Goal: Task Accomplishment & Management: Manage account settings

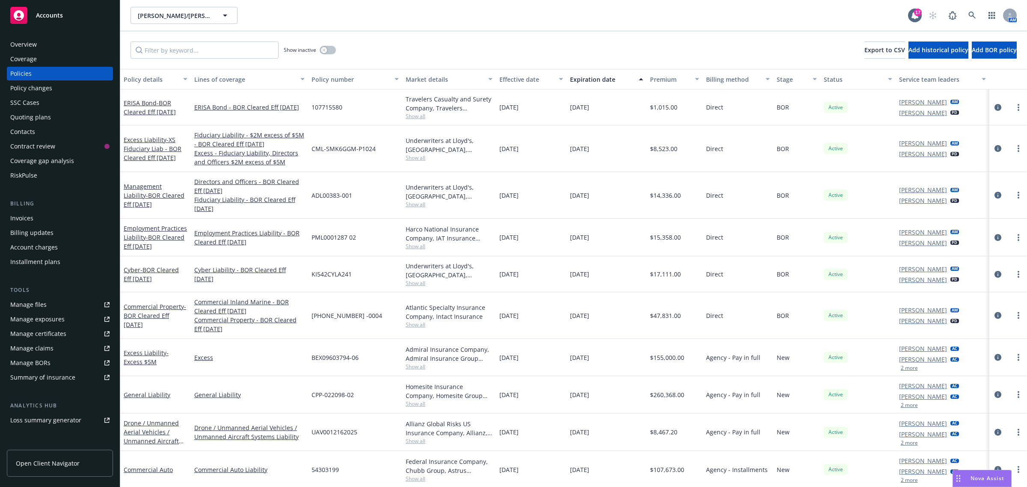
scroll to position [611, 0]
click at [36, 306] on div "Manage files" at bounding box center [28, 305] width 36 height 14
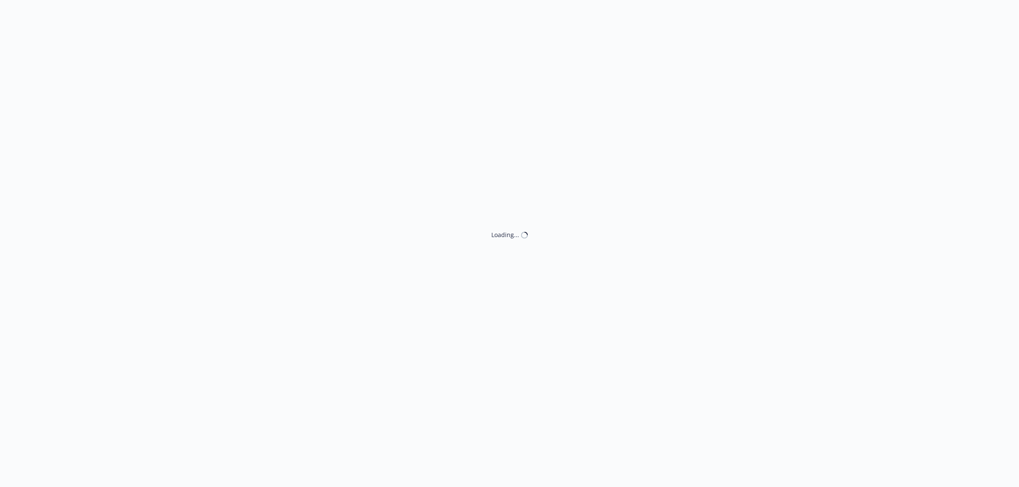
select select "ACCEPTED"
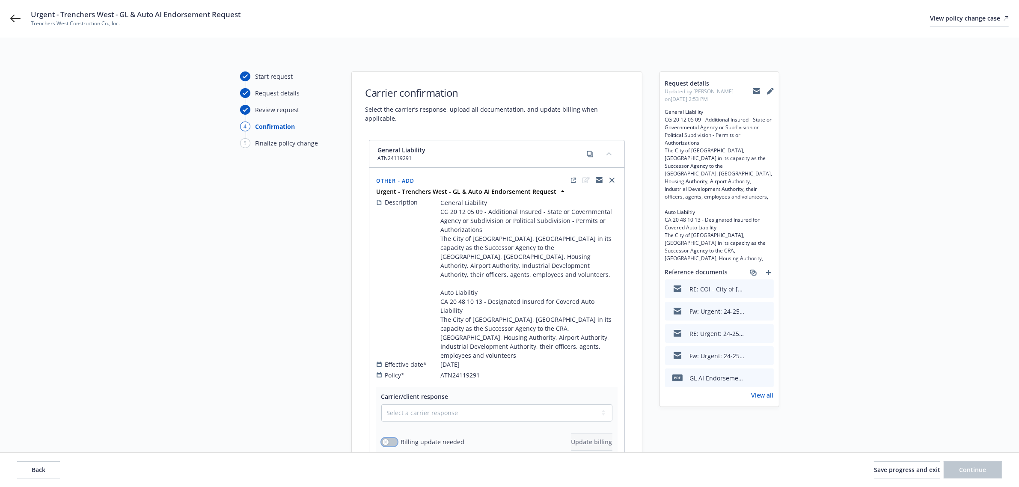
click at [392, 438] on button "button" at bounding box center [389, 442] width 16 height 9
click at [578, 433] on button "Update billing" at bounding box center [591, 441] width 41 height 17
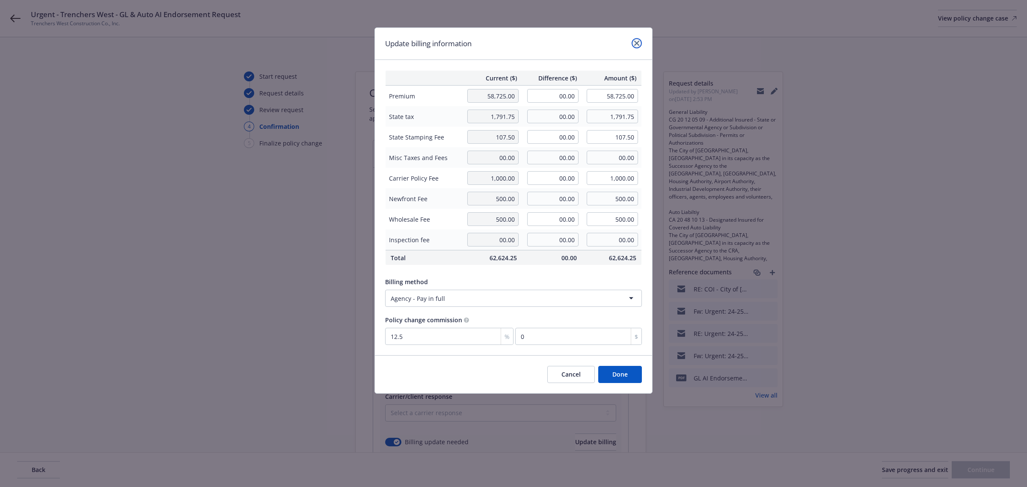
click at [640, 46] on link "close" at bounding box center [636, 43] width 10 height 10
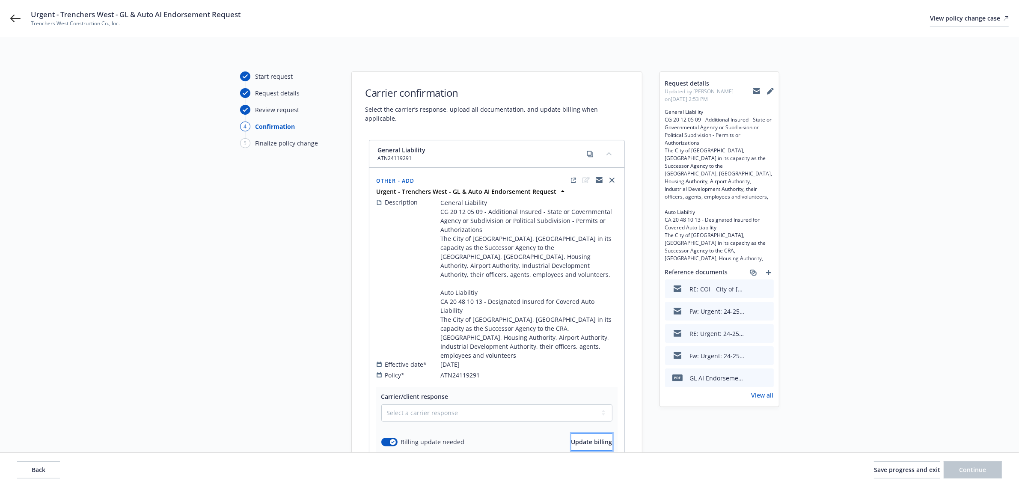
click at [571, 438] on span "Update billing" at bounding box center [591, 442] width 41 height 8
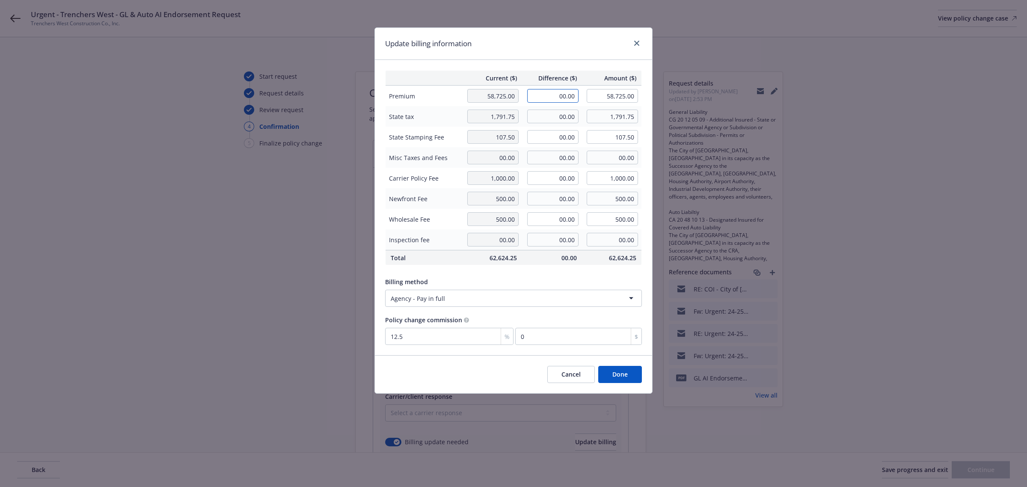
click at [557, 98] on input "00.00" at bounding box center [552, 96] width 51 height 14
type input "750.00"
type input "59,475.00"
type input "93.75"
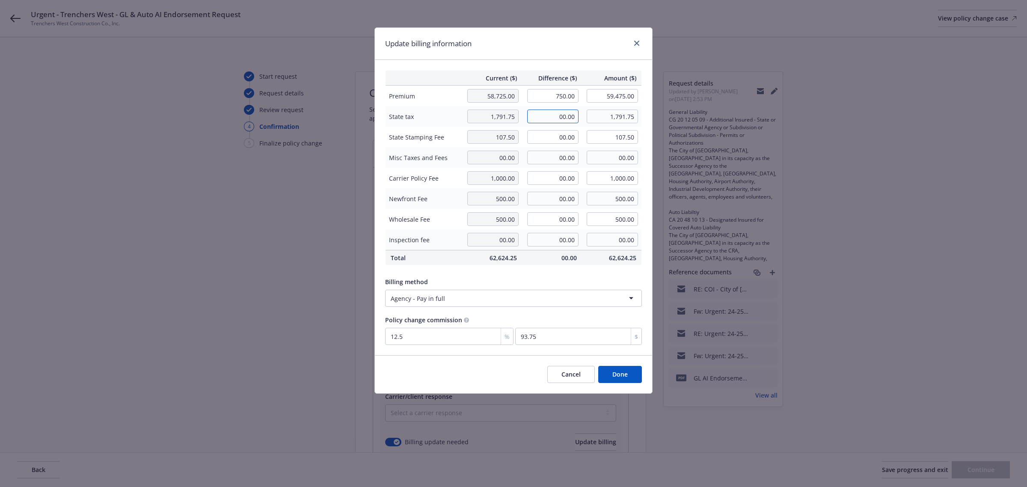
click at [562, 114] on input "00.00" at bounding box center [552, 117] width 51 height 14
type input "22.50"
type input "1,814.25"
click at [561, 140] on input "00.00" at bounding box center [552, 137] width 51 height 14
type input "1.35"
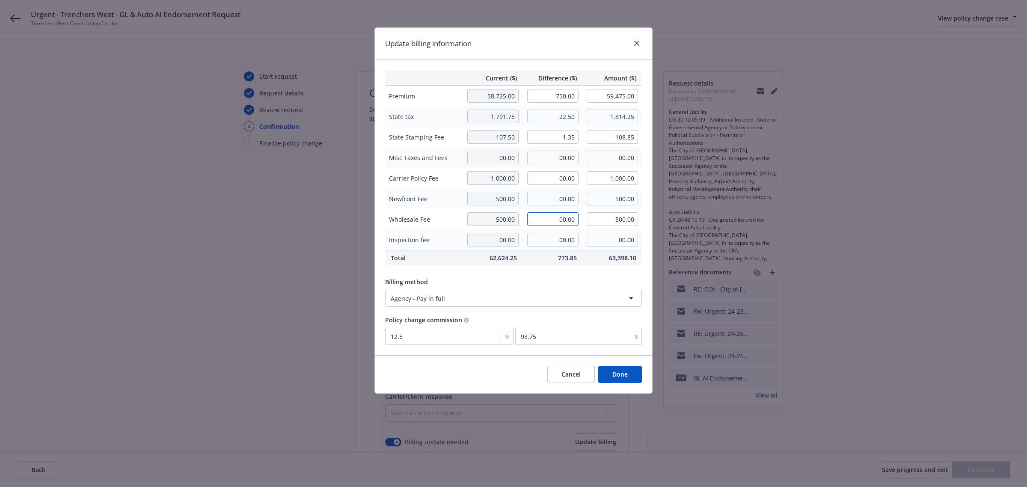
type input "108.85"
click at [561, 216] on input "00.00" at bounding box center [552, 219] width 51 height 14
type input "-75.00"
type input "425.00"
click at [546, 272] on div "Current ($) Difference ($) Amount ($) Premium 58,725.00 750.00 59,475.00 State …" at bounding box center [513, 207] width 277 height 295
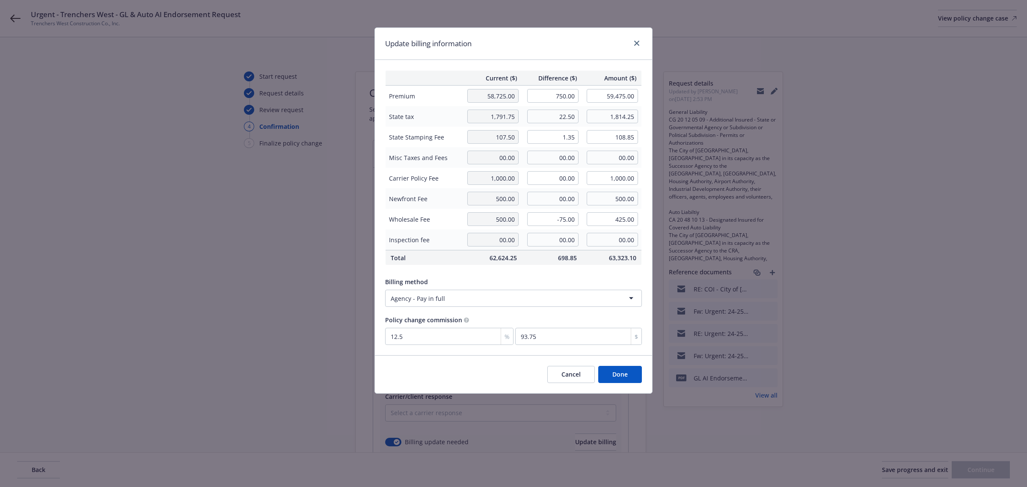
click at [625, 374] on button "Done" at bounding box center [620, 374] width 44 height 17
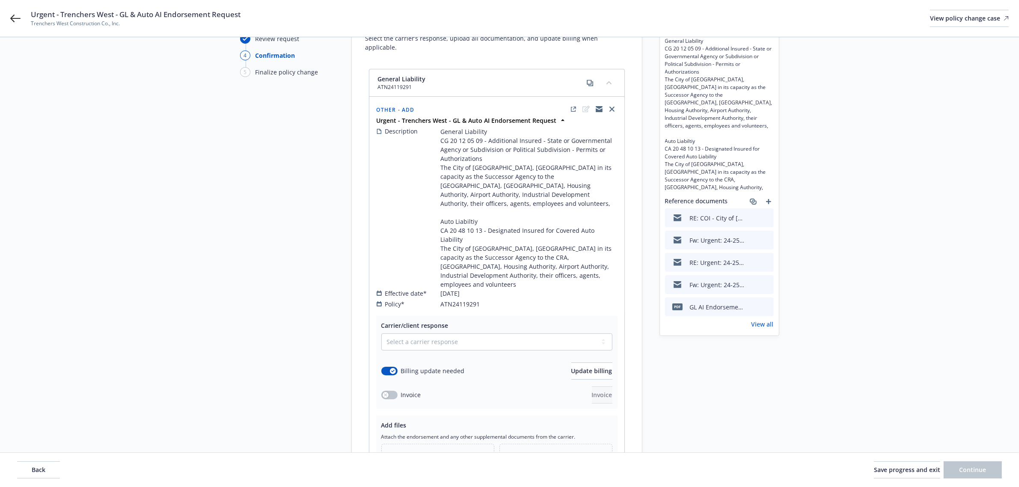
scroll to position [53, 0]
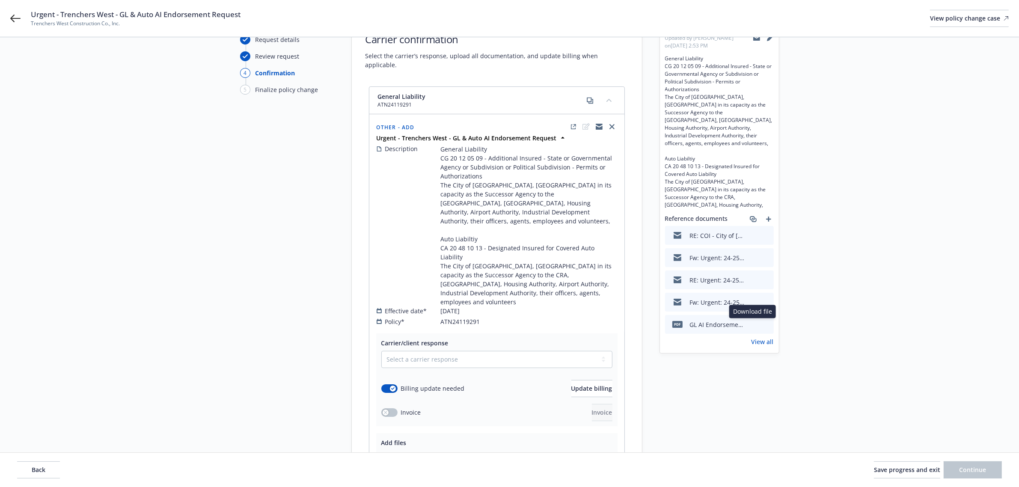
click at [751, 326] on icon "download file" at bounding box center [751, 323] width 7 height 7
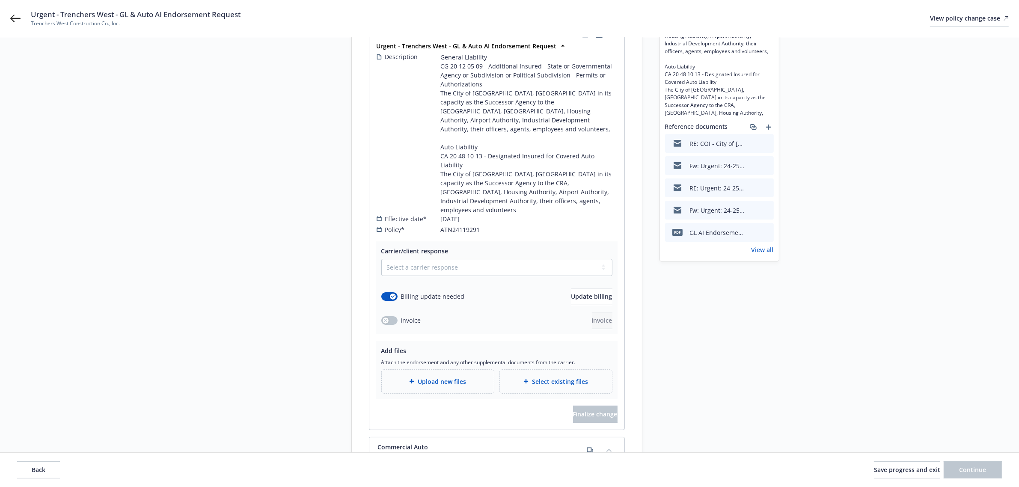
scroll to position [160, 0]
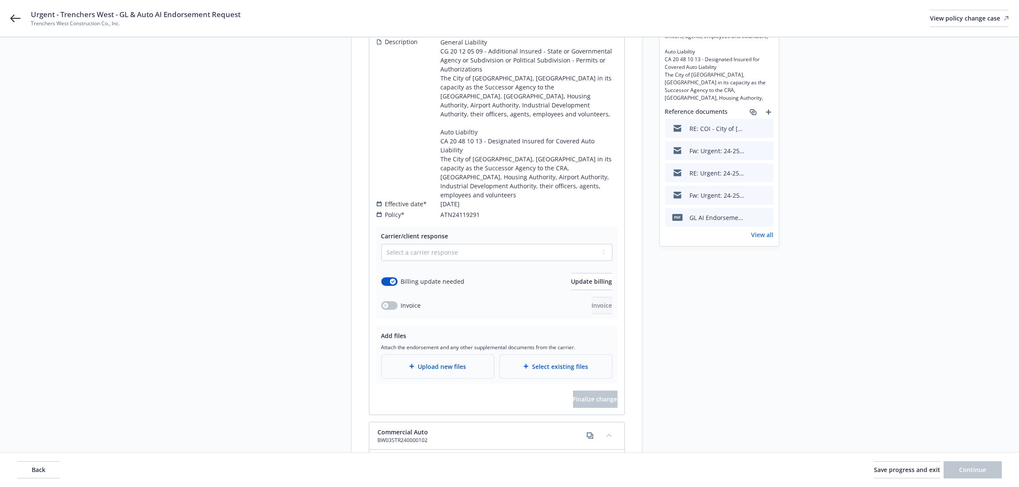
click at [469, 355] on div "Upload new files" at bounding box center [438, 367] width 112 height 24
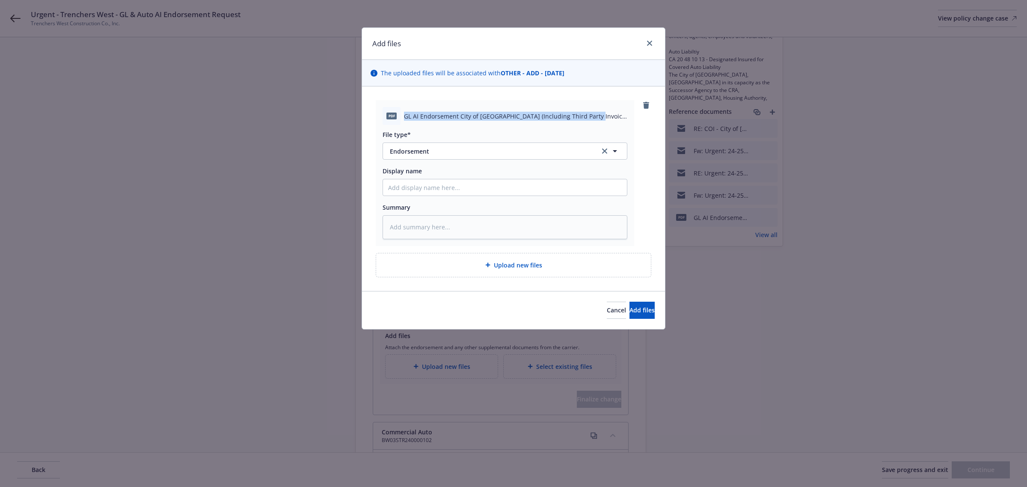
drag, startPoint x: 403, startPoint y: 115, endPoint x: 589, endPoint y: 115, distance: 186.1
click at [589, 115] on div "pdf GL AI Endorsement City of Palmdale (Including Third Party Invoice) (1).pdf" at bounding box center [504, 116] width 245 height 18
drag, startPoint x: 589, startPoint y: 115, endPoint x: 574, endPoint y: 116, distance: 15.4
click at [587, 115] on span "GL AI Endorsement City of Palmdale (Including Third Party Invoice) (1).pdf" at bounding box center [515, 116] width 223 height 9
copy span "GL AI Endorsement City of Palmdale (Including Third Party Invoice)"
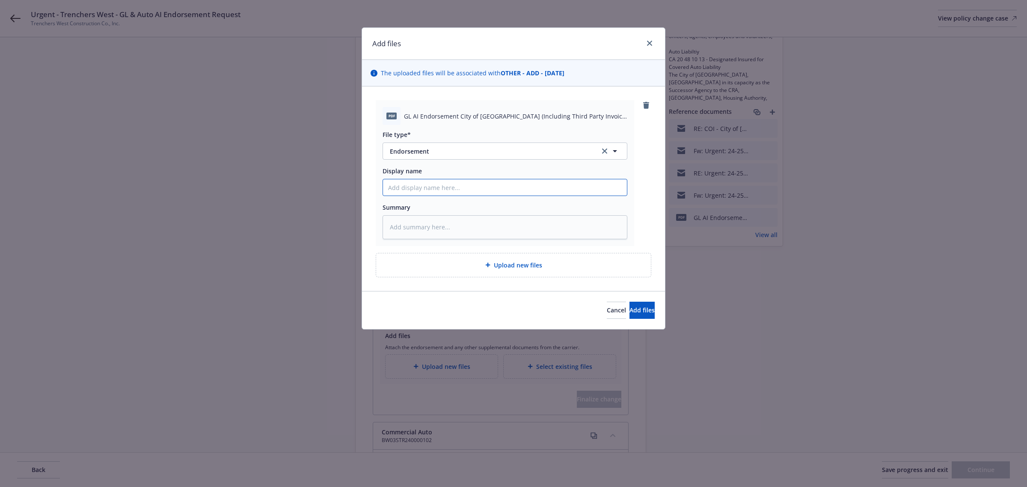
click at [396, 187] on input "Display name" at bounding box center [505, 187] width 244 height 16
paste input "GL AI Endorsement City of Palmdale (Including Third Party Invoice)"
type textarea "x"
type input "GL AI Endorsement City of Palmdale (Including Third Party Invoice)"
type textarea "x"
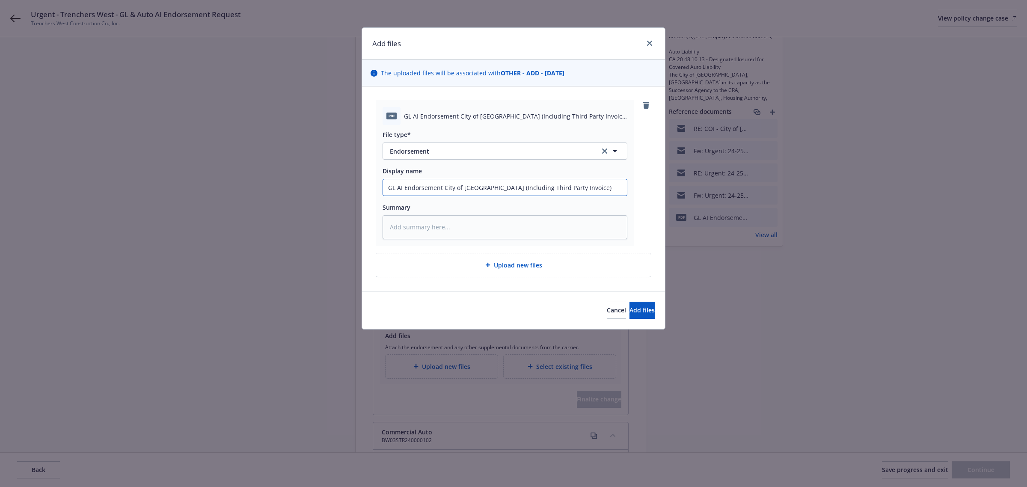
type input "GL AI Endorsement City of Palmdale (Including Third Party Invoice) ("
type textarea "x"
type input "GL AI Endorsement City of Palmdale (Including Third Party Invoice) (1"
type textarea "x"
type input "GL AI Endorsement City of Palmdale (Including Third Party Invoice) (1)"
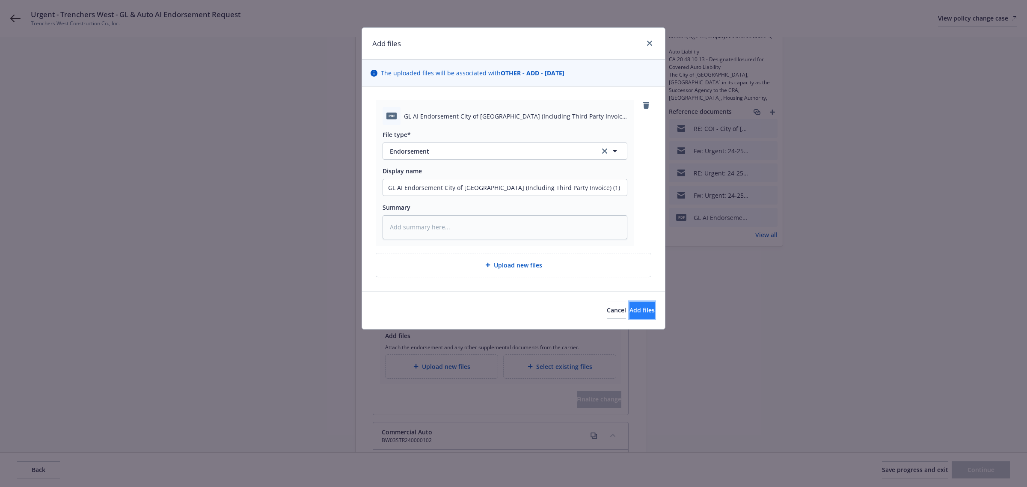
click at [641, 311] on button "Add files" at bounding box center [641, 310] width 25 height 17
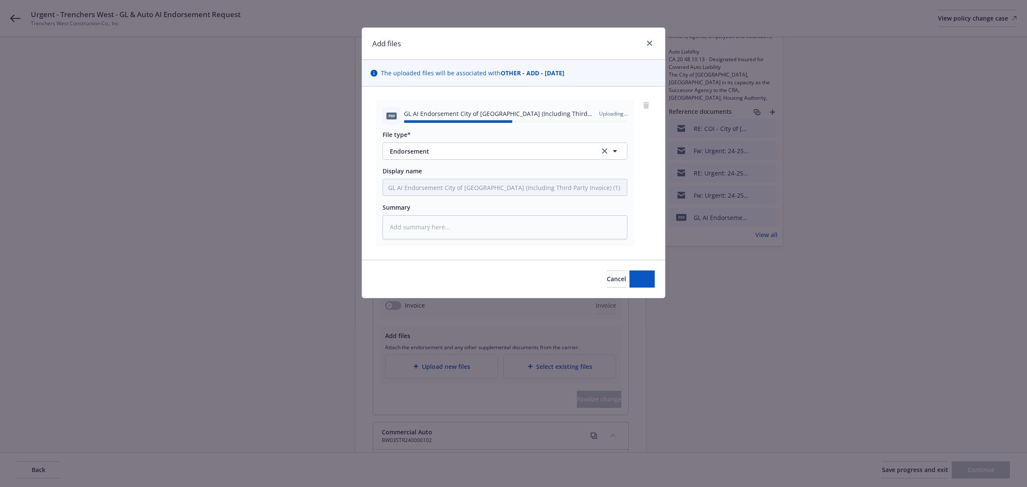
type textarea "x"
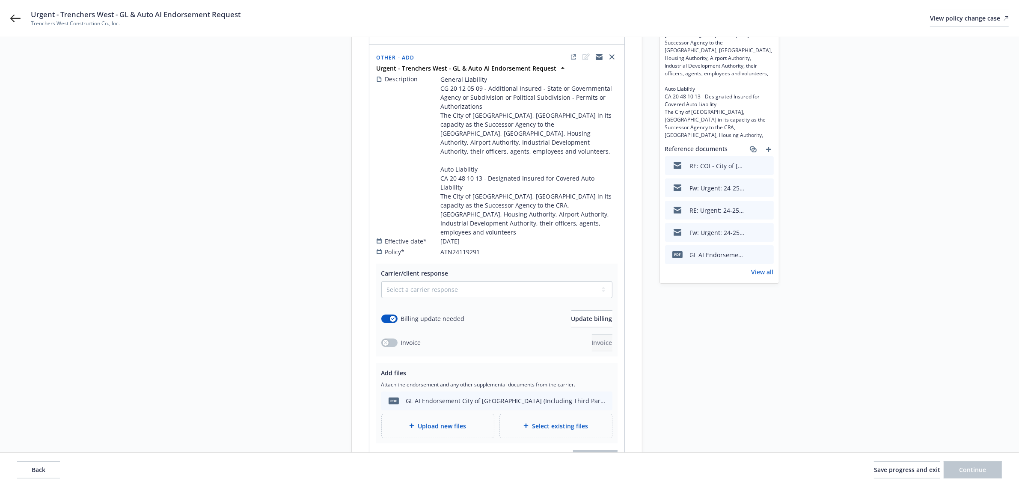
scroll to position [107, 0]
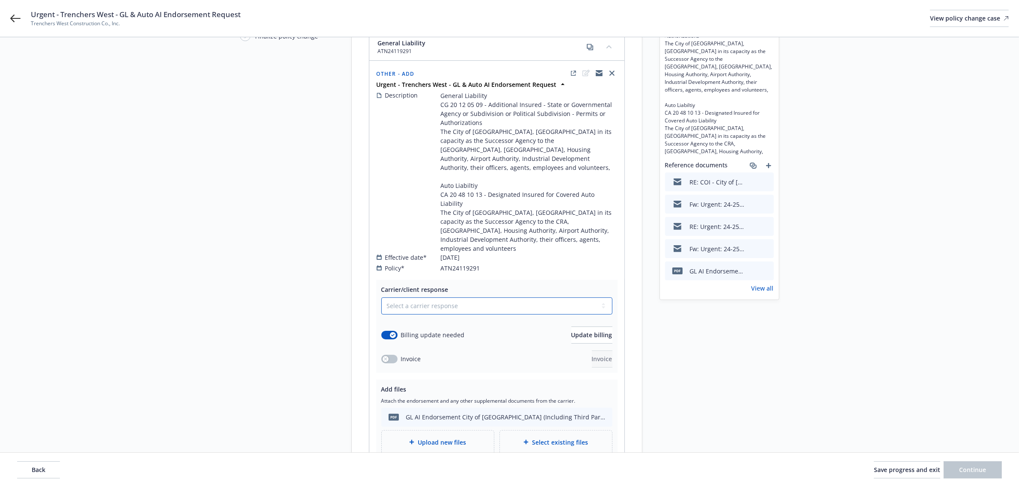
click at [482, 297] on select "Select a carrier response Accepted Accepted with revision No endorsement needed…" at bounding box center [496, 305] width 231 height 17
select select "ACCEPTED"
click at [381, 297] on select "Select a carrier response Accepted Accepted with revision No endorsement needed…" at bounding box center [496, 305] width 231 height 17
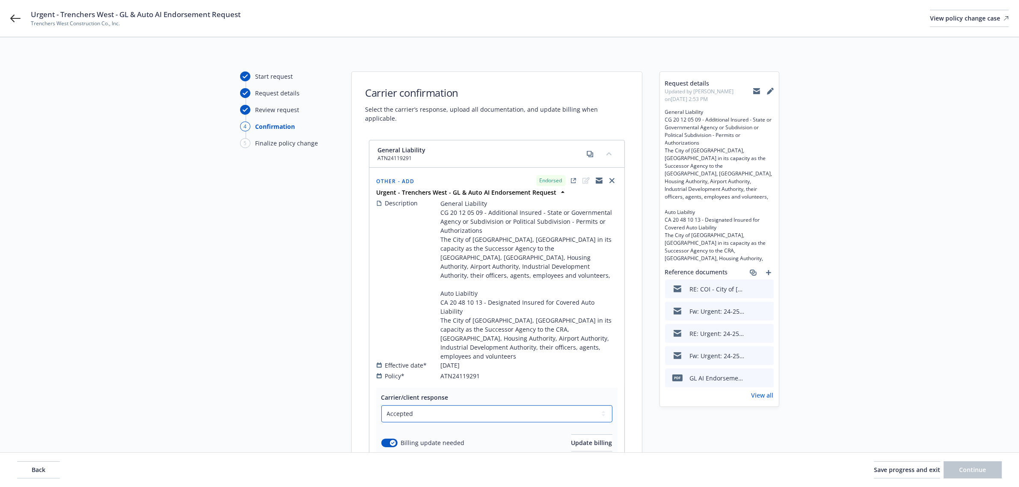
scroll to position [53, 0]
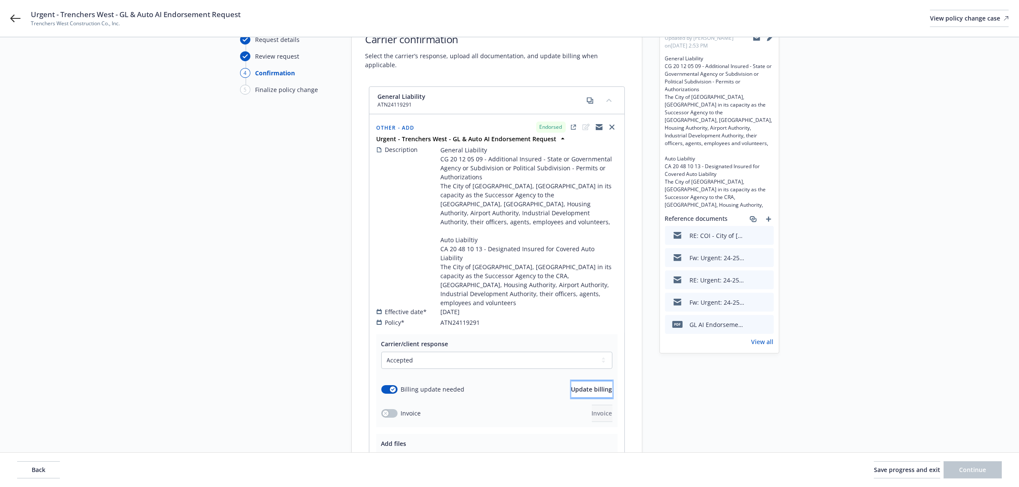
click at [571, 385] on span "Update billing" at bounding box center [591, 389] width 41 height 8
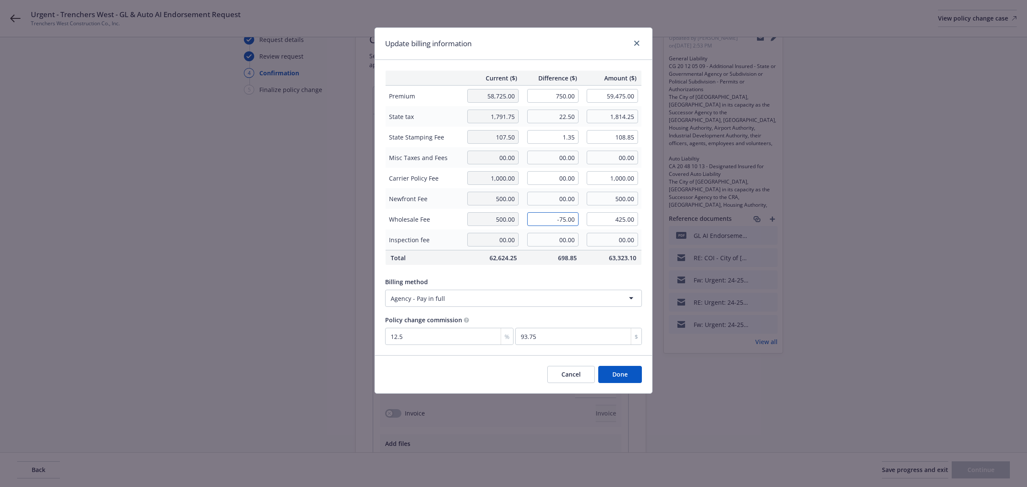
click at [569, 219] on input "-75.00" at bounding box center [552, 219] width 51 height 14
type input "00.00"
type input "500.00"
click at [554, 279] on div "Billing method" at bounding box center [513, 281] width 257 height 9
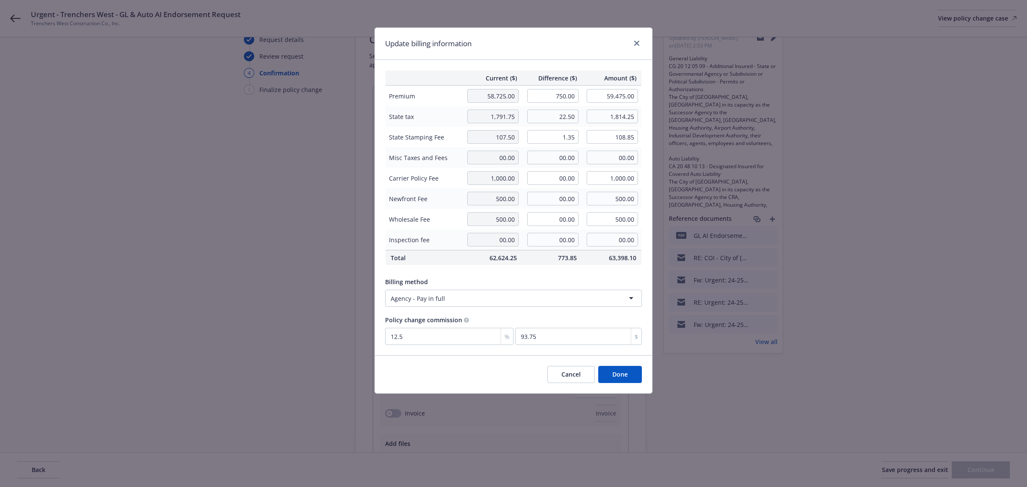
click at [633, 378] on button "Done" at bounding box center [620, 374] width 44 height 17
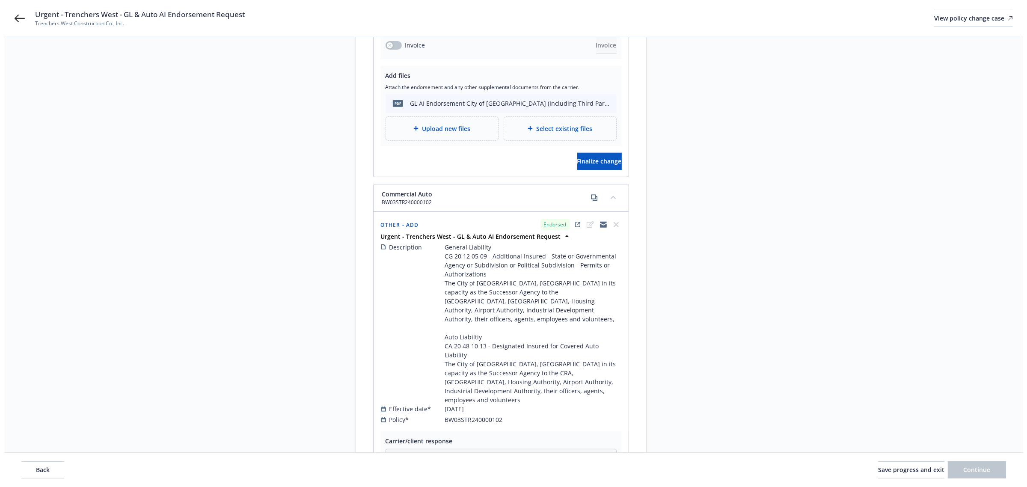
scroll to position [428, 0]
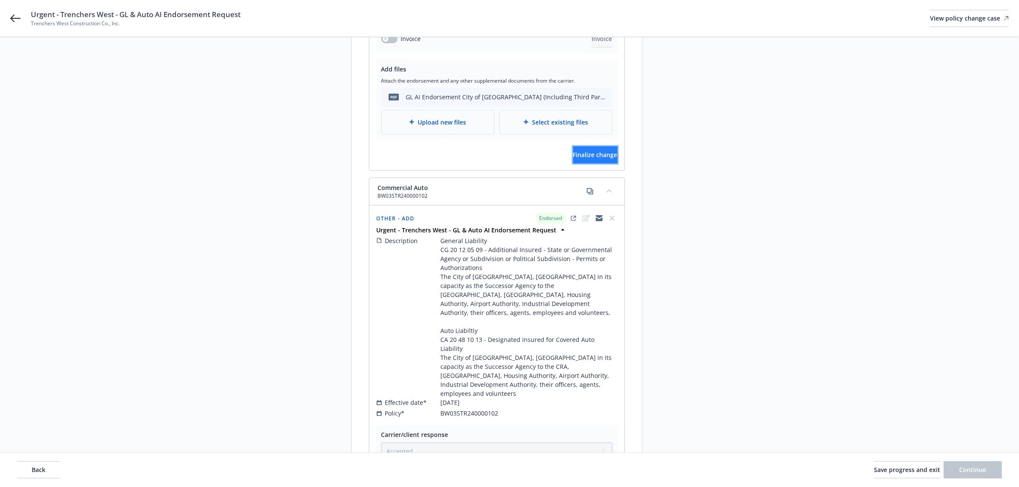
click at [574, 151] on span "Finalize change" at bounding box center [595, 155] width 44 height 8
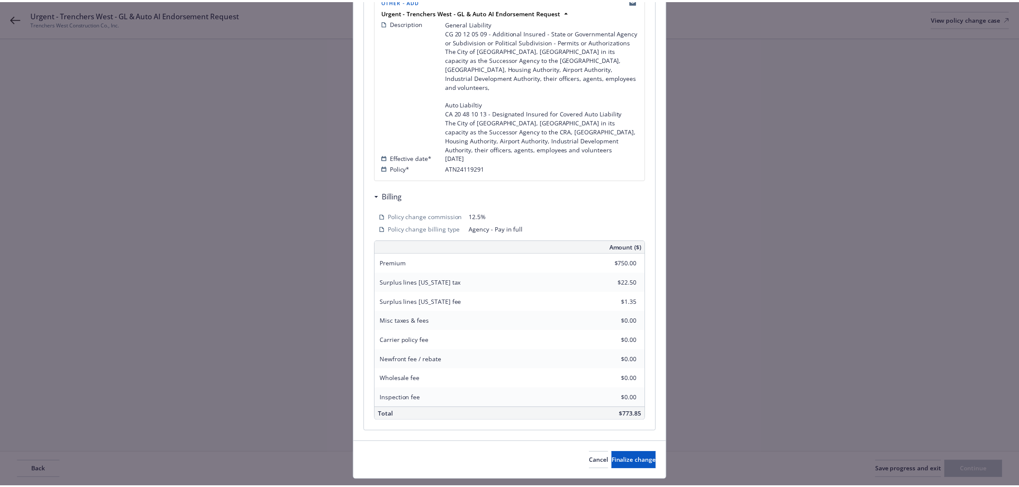
scroll to position [210, 0]
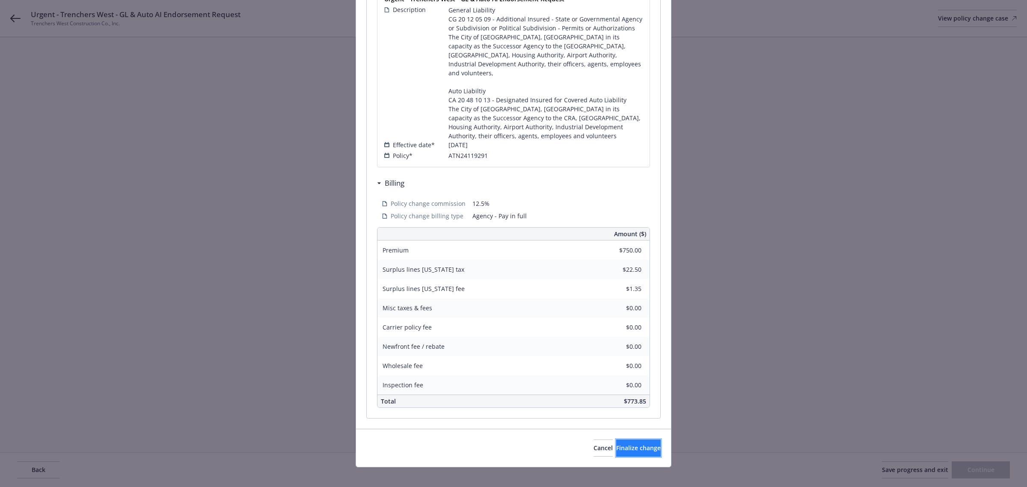
click at [638, 445] on button "Finalize change" at bounding box center [638, 447] width 44 height 17
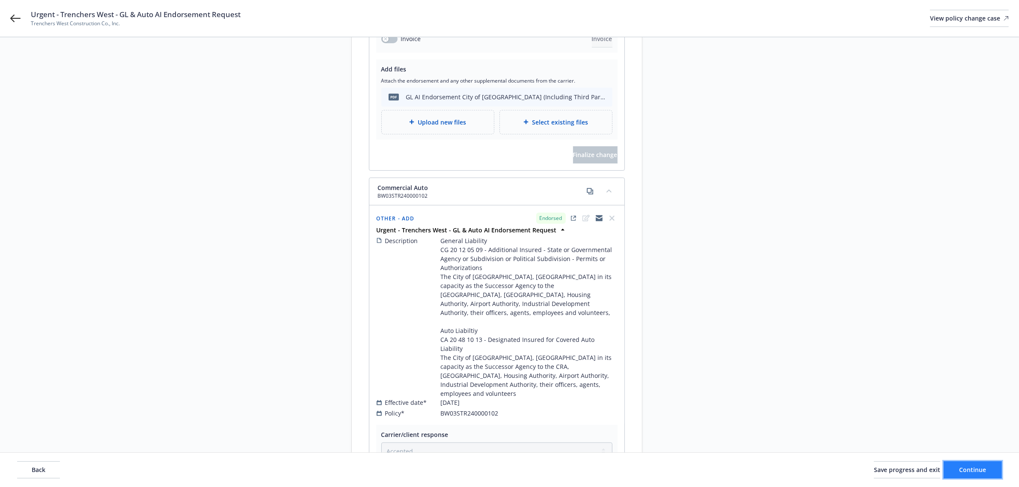
click at [972, 473] on span "Continue" at bounding box center [972, 469] width 27 height 8
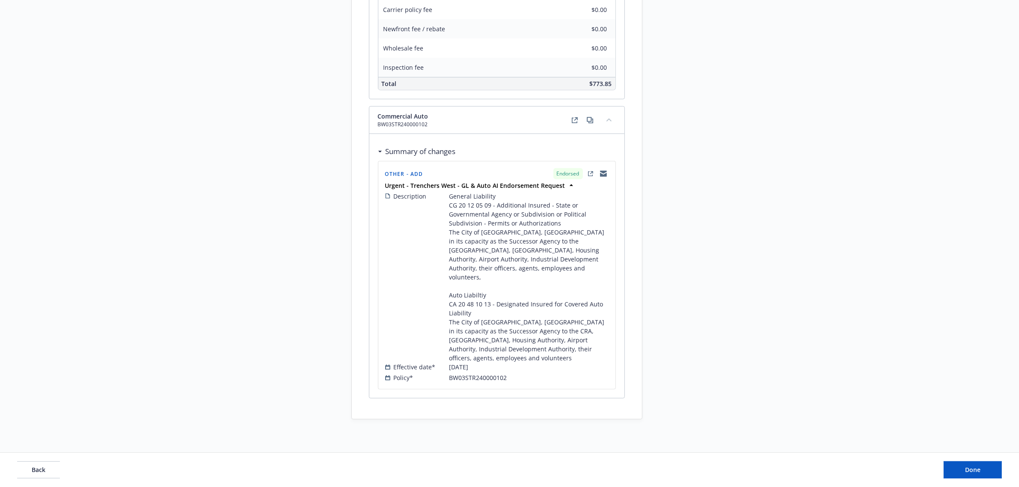
scroll to position [537, 0]
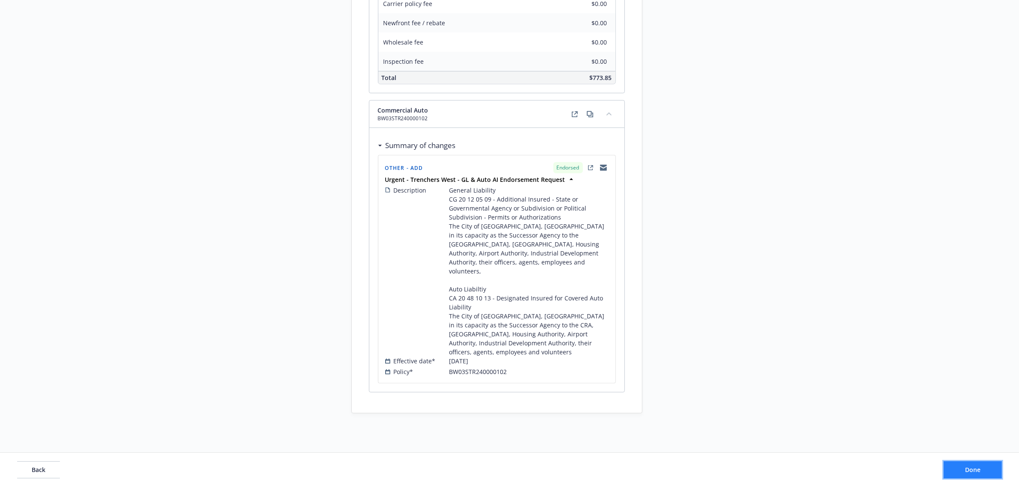
click at [954, 473] on button "Done" at bounding box center [972, 469] width 58 height 17
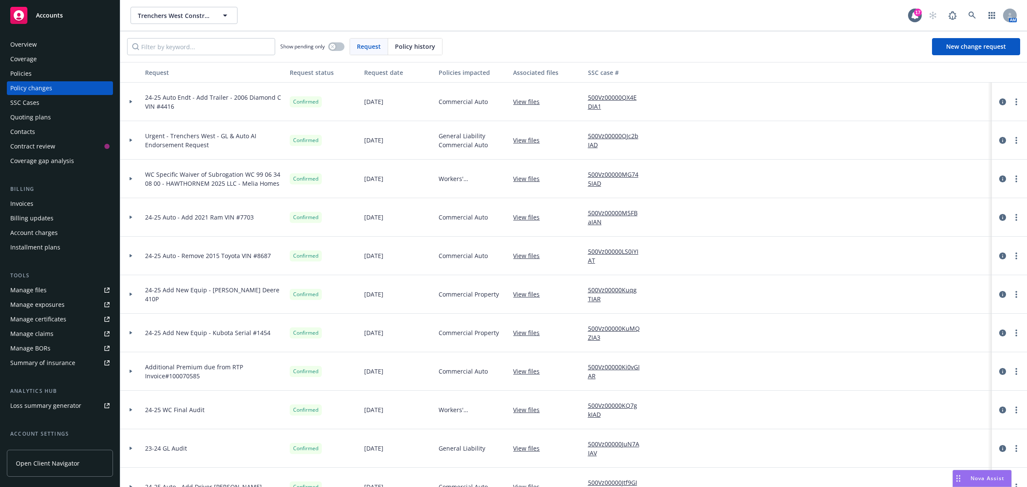
click at [33, 202] on div "Invoices" at bounding box center [59, 204] width 99 height 14
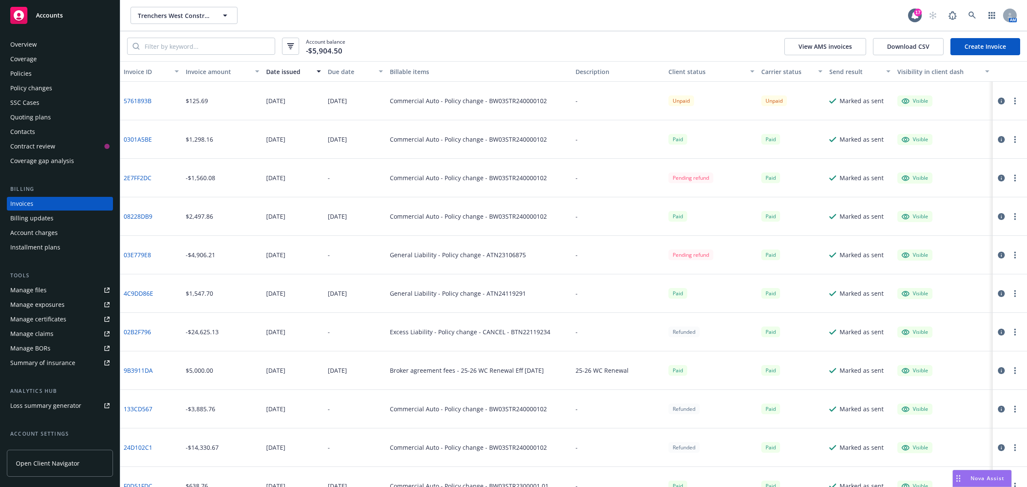
click at [991, 41] on link "Create Invoice" at bounding box center [985, 46] width 70 height 17
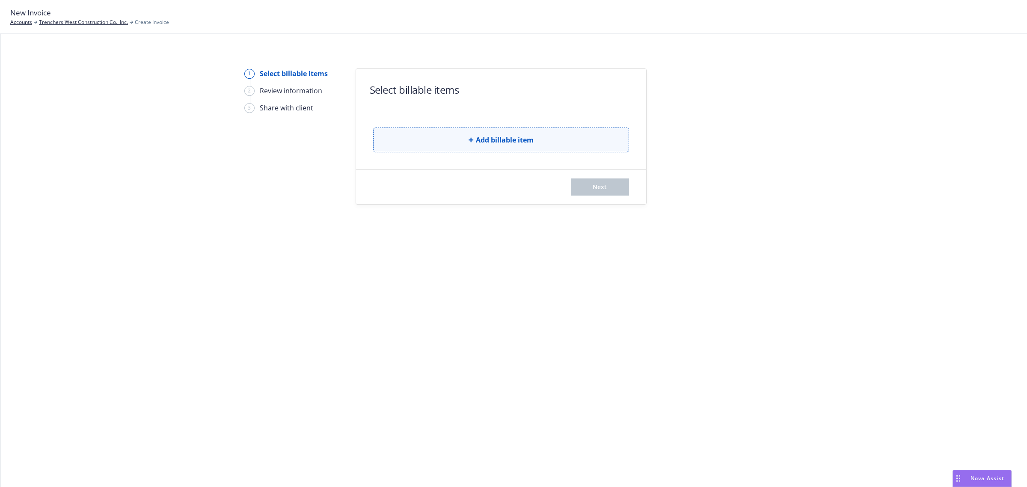
click at [460, 130] on button "Add billable item" at bounding box center [501, 139] width 256 height 25
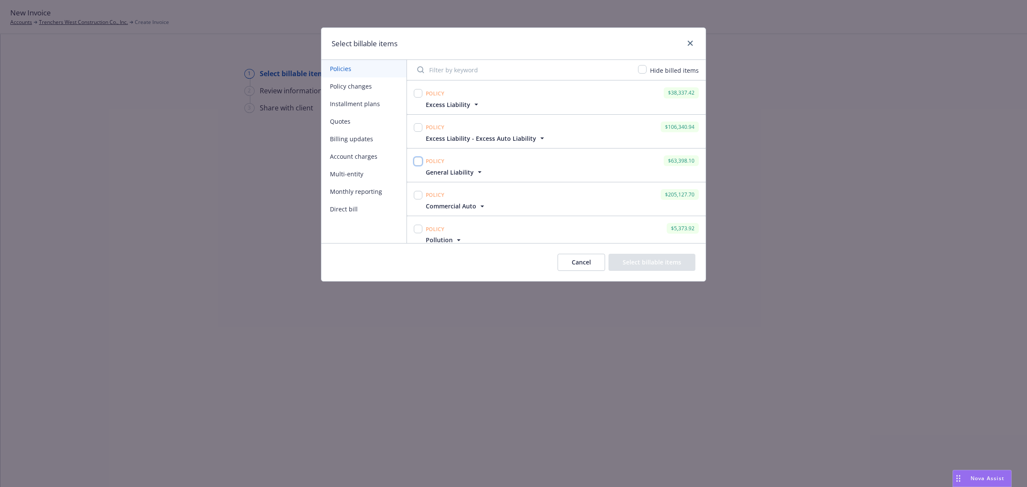
click at [417, 161] on input "checkbox" at bounding box center [418, 161] width 9 height 9
checkbox input "true"
click at [663, 262] on button "Select billable items" at bounding box center [651, 262] width 87 height 17
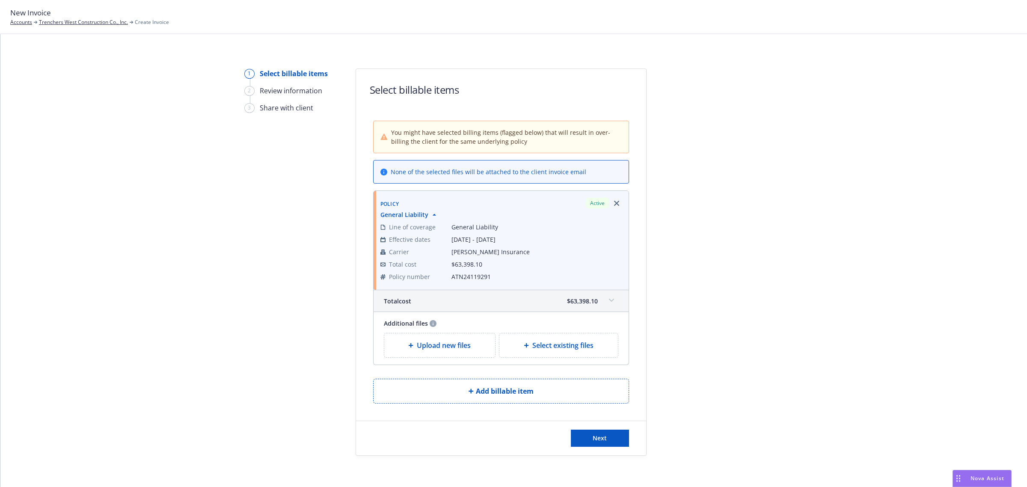
click at [614, 205] on icon "Remove browser" at bounding box center [616, 203] width 5 height 5
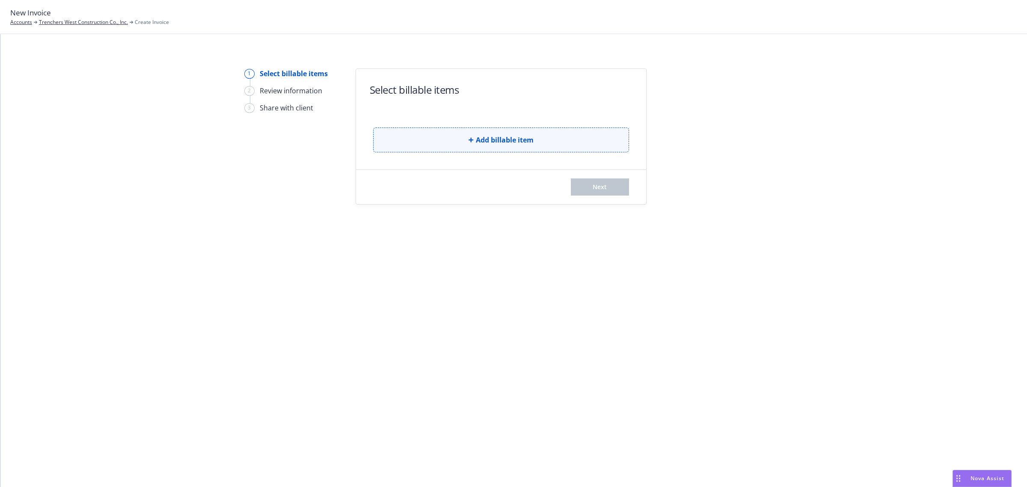
click at [503, 145] on span "Add billable item" at bounding box center [505, 140] width 58 height 10
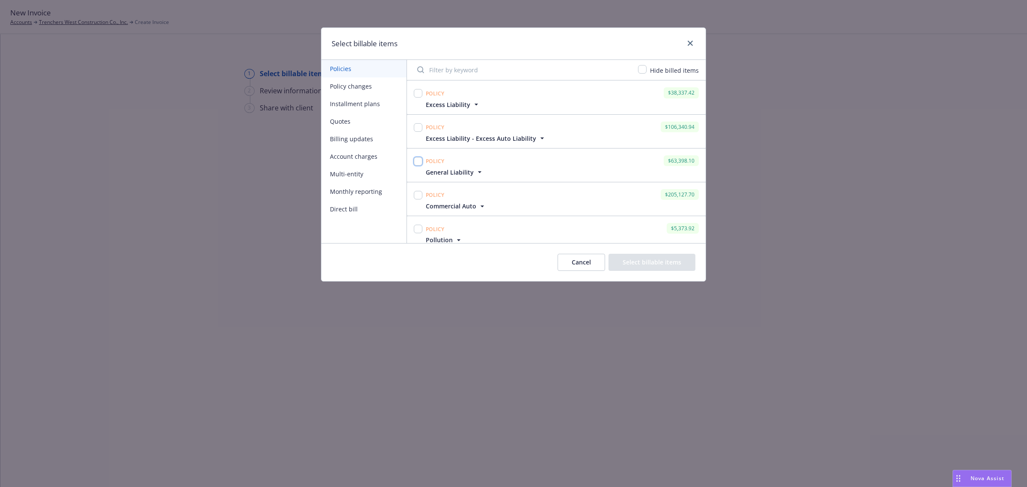
click at [419, 161] on input "checkbox" at bounding box center [418, 161] width 9 height 9
checkbox input "true"
drag, startPoint x: 329, startPoint y: 78, endPoint x: 334, endPoint y: 82, distance: 7.0
click at [330, 79] on button "Policy changes" at bounding box center [363, 86] width 85 height 18
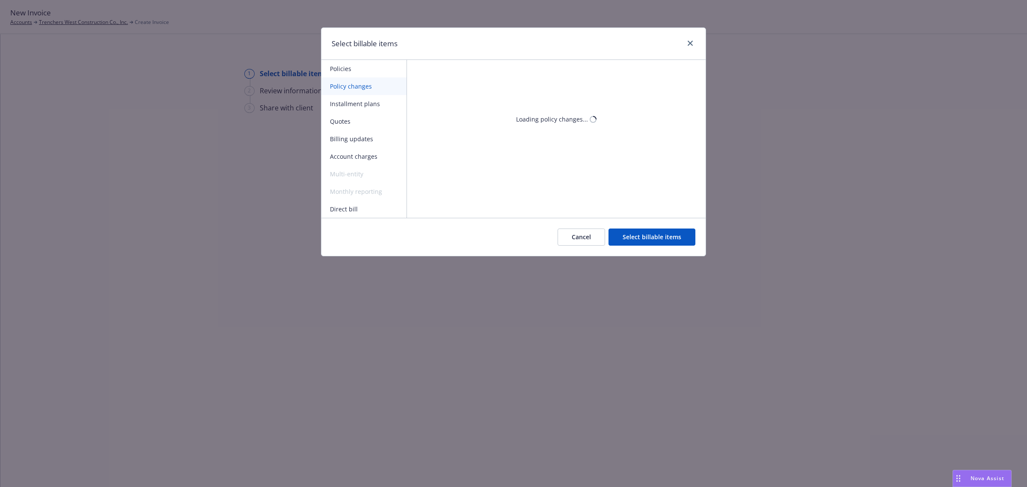
click at [351, 72] on button "Policies" at bounding box center [363, 69] width 85 height 18
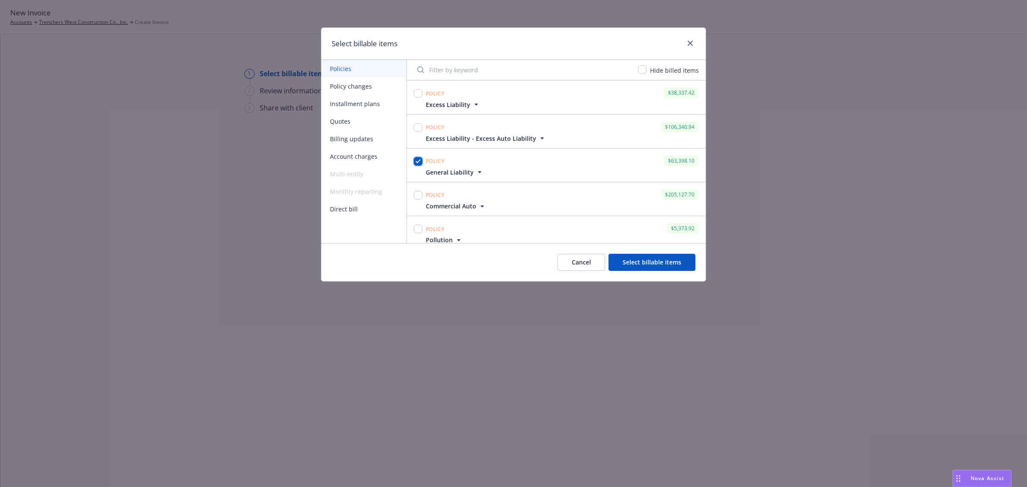
click at [419, 161] on input "checkbox" at bounding box center [418, 161] width 9 height 9
checkbox input "false"
click at [364, 84] on button "Policy changes" at bounding box center [363, 86] width 85 height 18
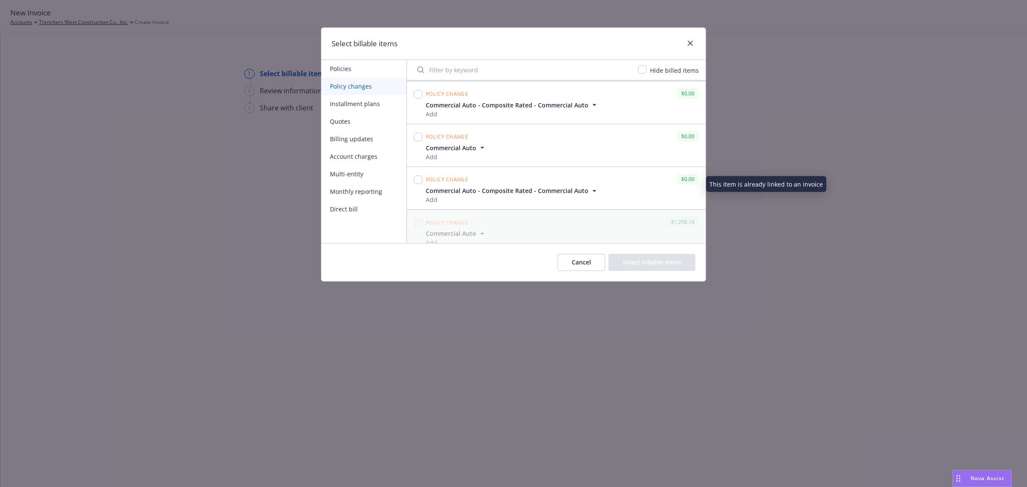
scroll to position [1983, 0]
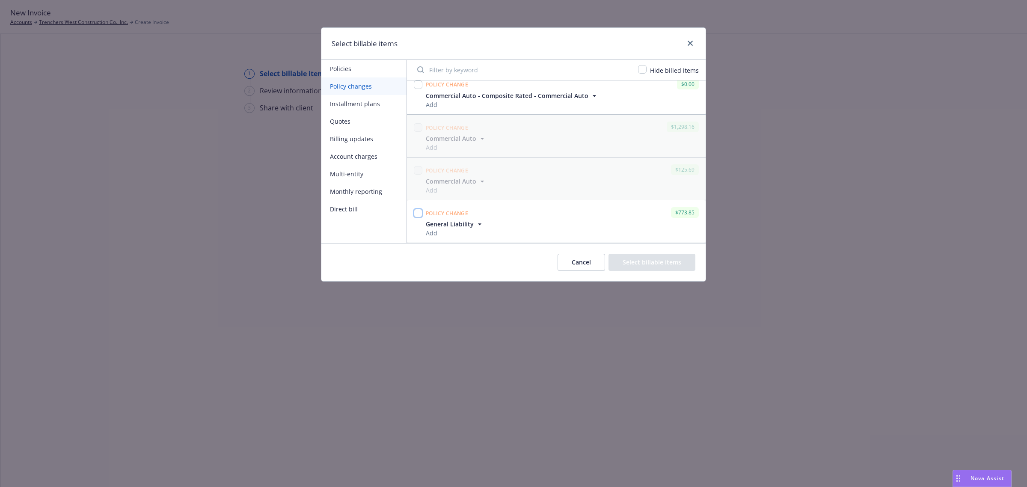
click at [421, 216] on input "checkbox" at bounding box center [418, 213] width 9 height 9
checkbox input "true"
click at [642, 263] on button "Select billable items" at bounding box center [651, 262] width 87 height 17
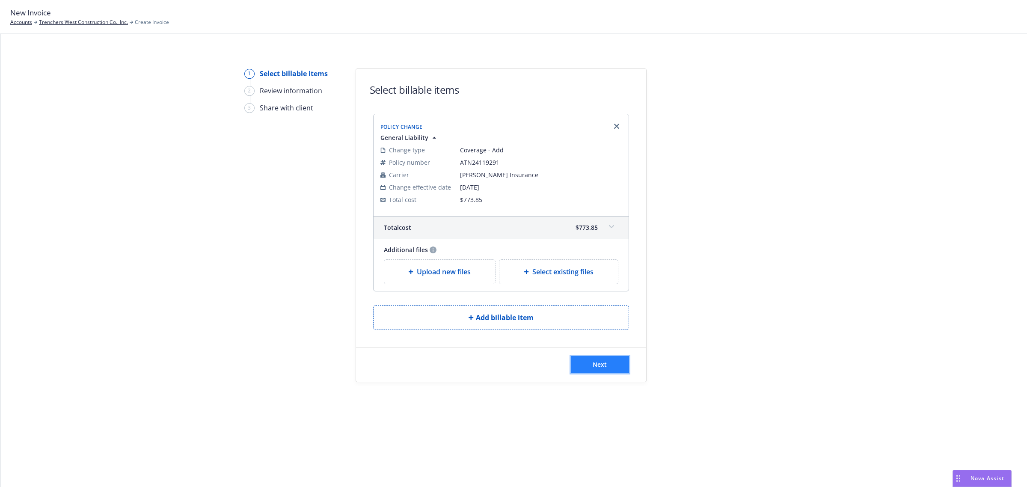
click at [589, 367] on button "Next" at bounding box center [600, 364] width 58 height 17
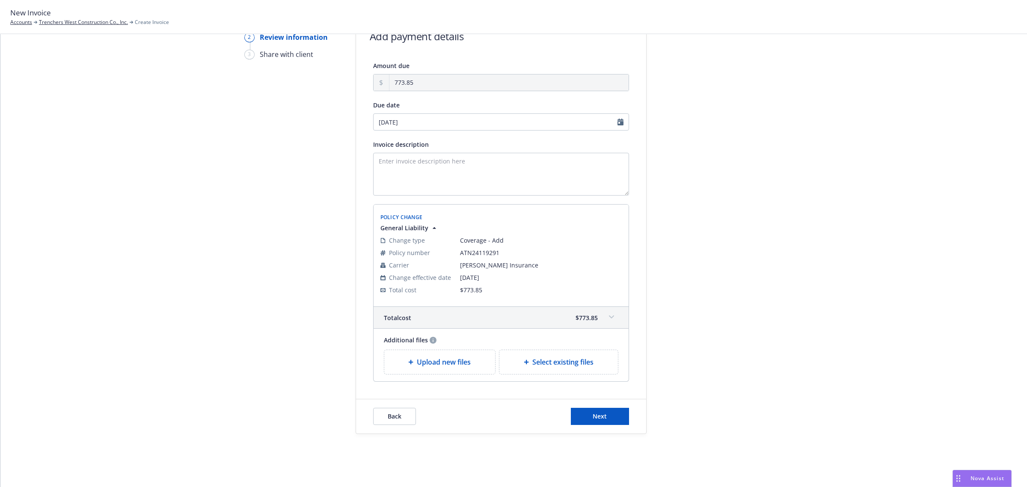
scroll to position [56, 0]
click at [387, 172] on textarea "Invoice description" at bounding box center [501, 172] width 256 height 43
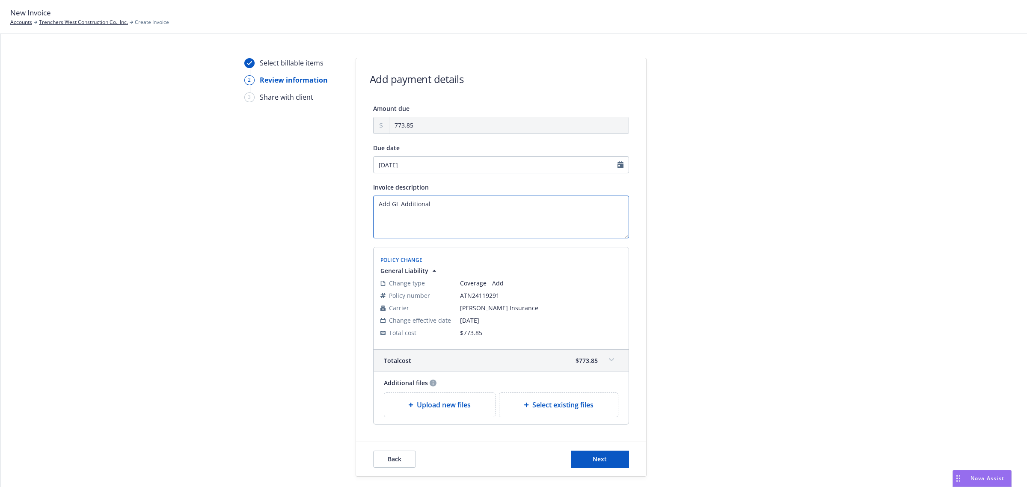
scroll to position [0, 0]
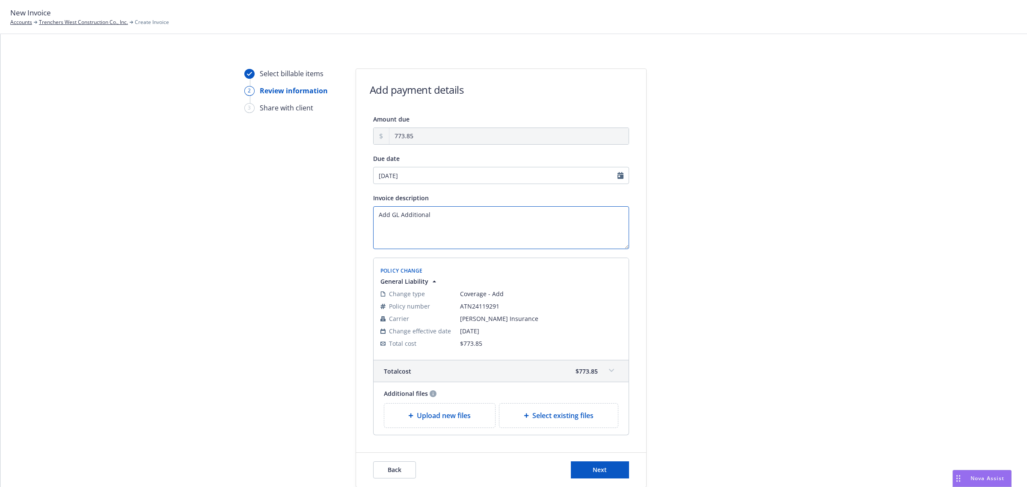
click at [414, 212] on textarea "Add GL Additional" at bounding box center [501, 227] width 256 height 43
paste textarea "GL AI Endorsement City of Palmdal"
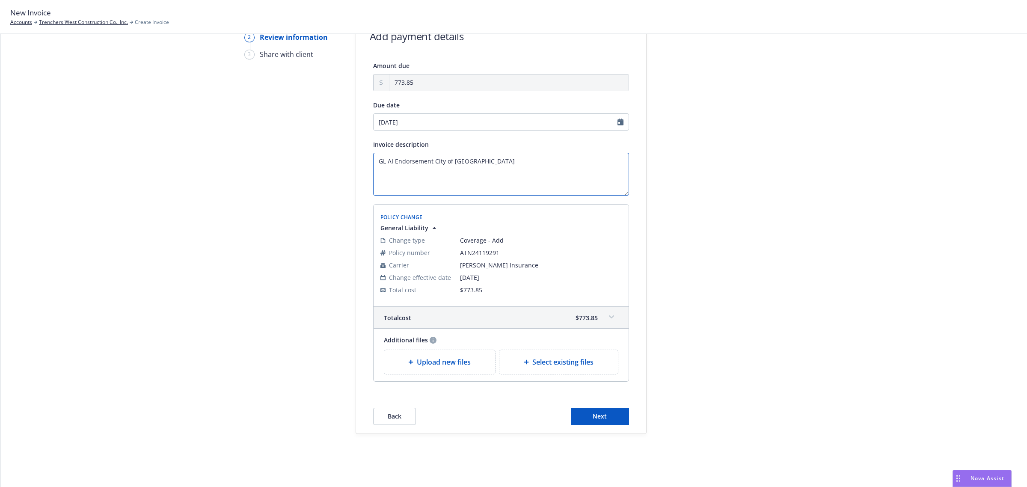
scroll to position [56, 0]
type textarea "GL AI Endorsement City of Palmdale"
click at [490, 121] on input "09/03/2025" at bounding box center [501, 120] width 256 height 17
select select "September"
select select "2025"
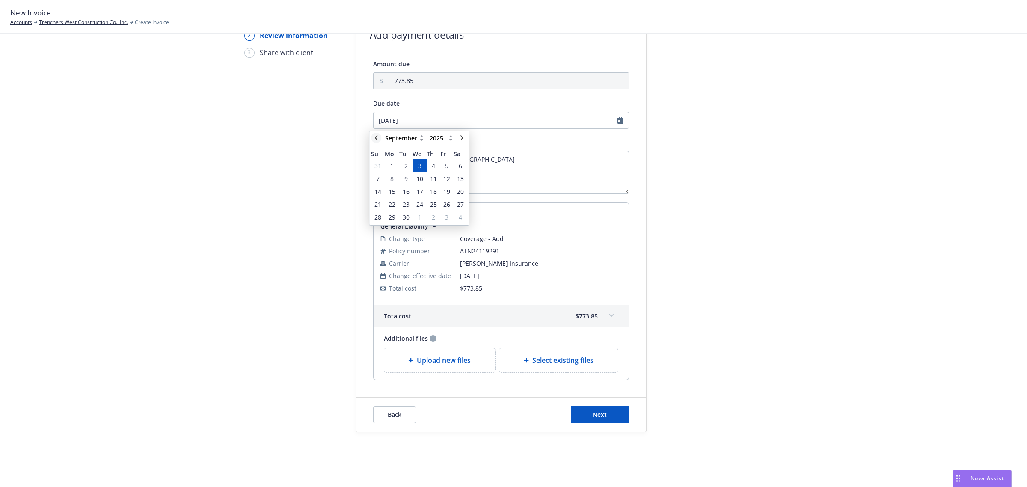
click at [379, 139] on link "chevronLeft" at bounding box center [376, 138] width 10 height 10
select select "August"
click at [422, 204] on span "20" at bounding box center [419, 204] width 7 height 9
type input "08/20/2025"
click at [615, 414] on button "Next" at bounding box center [600, 414] width 58 height 17
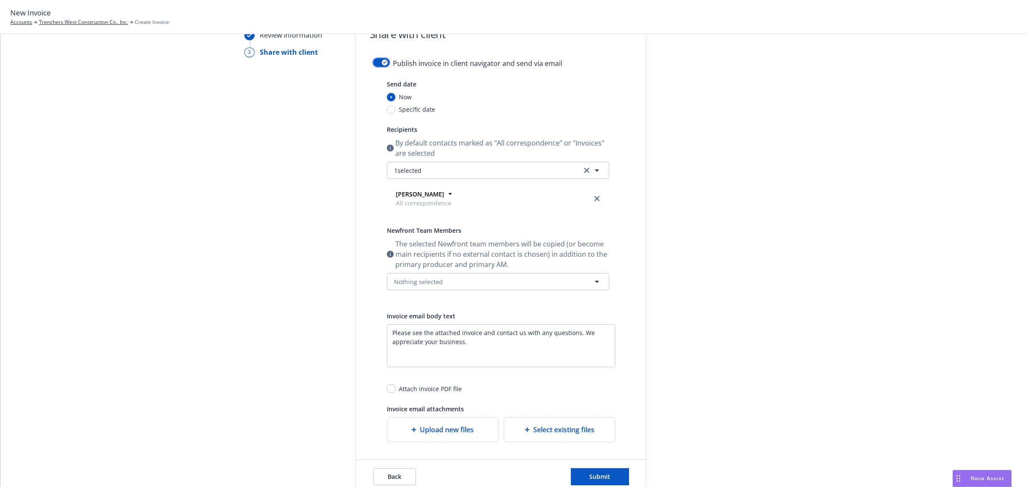
click at [382, 60] on div "button" at bounding box center [385, 62] width 6 height 6
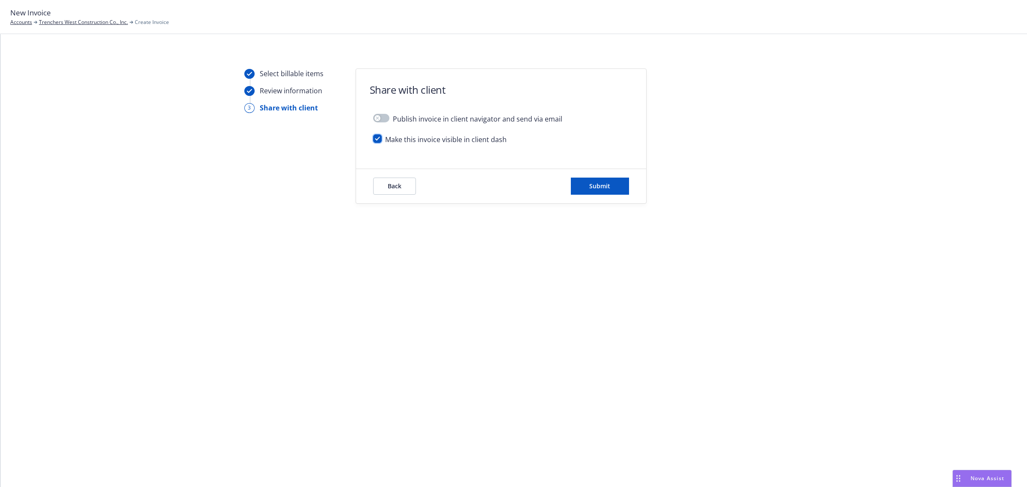
click at [375, 140] on input "checkbox" at bounding box center [377, 138] width 9 height 9
click at [376, 140] on input "checkbox" at bounding box center [377, 138] width 9 height 9
checkbox input "true"
click at [610, 189] on button "Submit" at bounding box center [600, 186] width 58 height 17
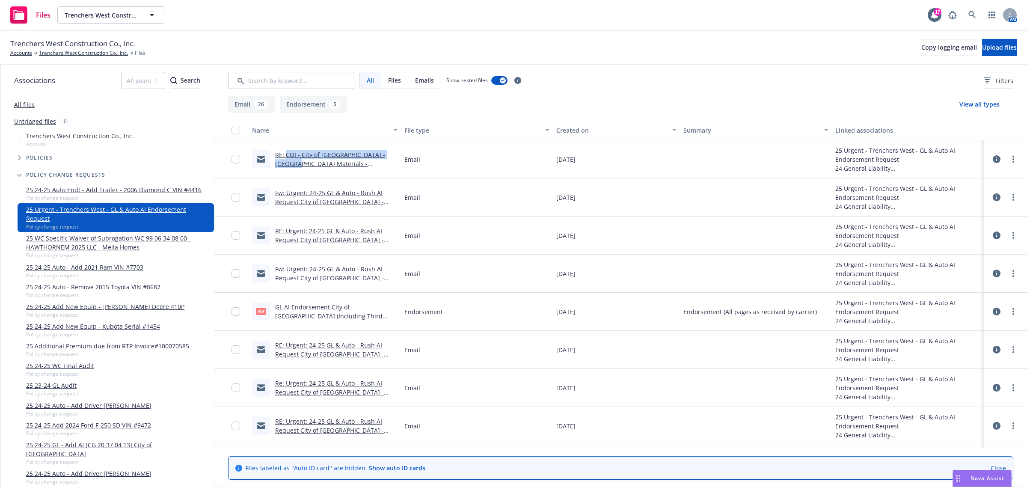
drag, startPoint x: 296, startPoint y: 155, endPoint x: 301, endPoint y: 167, distance: 12.9
click at [301, 167] on div "RE: COI - City of [GEOGRAPHIC_DATA] - [GEOGRAPHIC_DATA] Materials - [GEOGRAPHIC…" at bounding box center [336, 159] width 122 height 18
drag, startPoint x: 274, startPoint y: 307, endPoint x: 349, endPoint y: 308, distance: 74.9
click at [371, 309] on div "pdf GL AI Endorsement City of Palmdale (Including Third Party Invoice).pdf" at bounding box center [324, 311] width 145 height 18
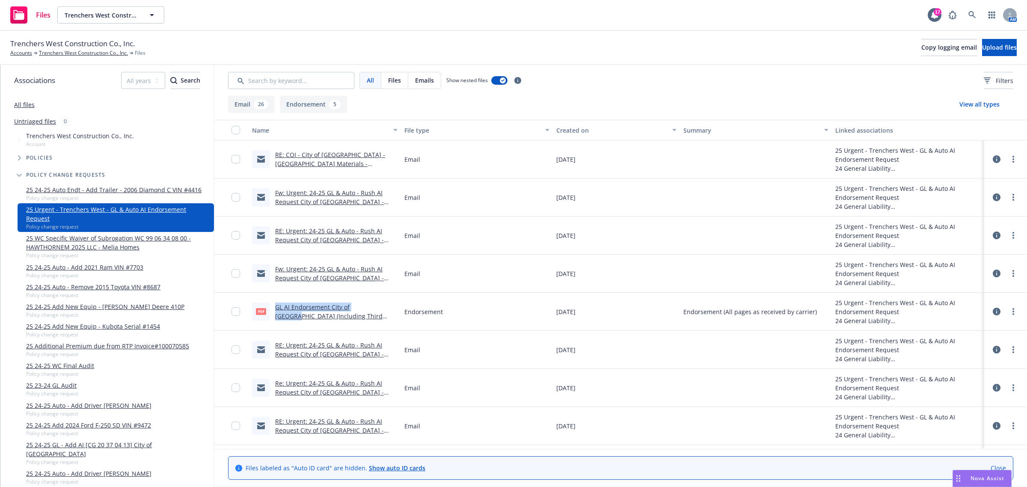
drag, startPoint x: 349, startPoint y: 308, endPoint x: 343, endPoint y: 308, distance: 5.6
copy link "GL AI Endorsement City of Palmdal"
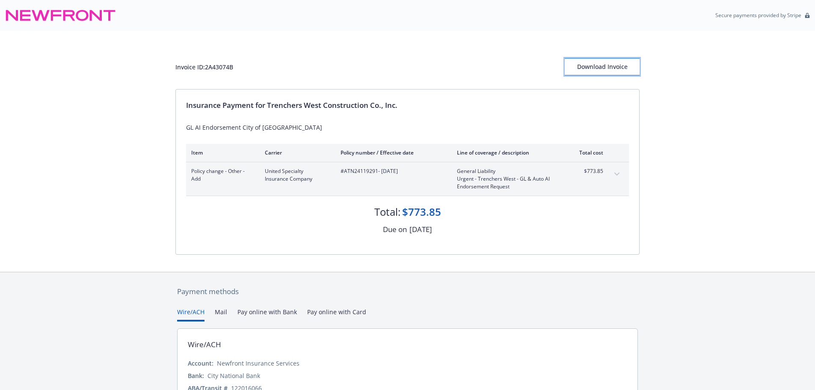
click at [589, 66] on div "Download Invoice" at bounding box center [602, 67] width 75 height 16
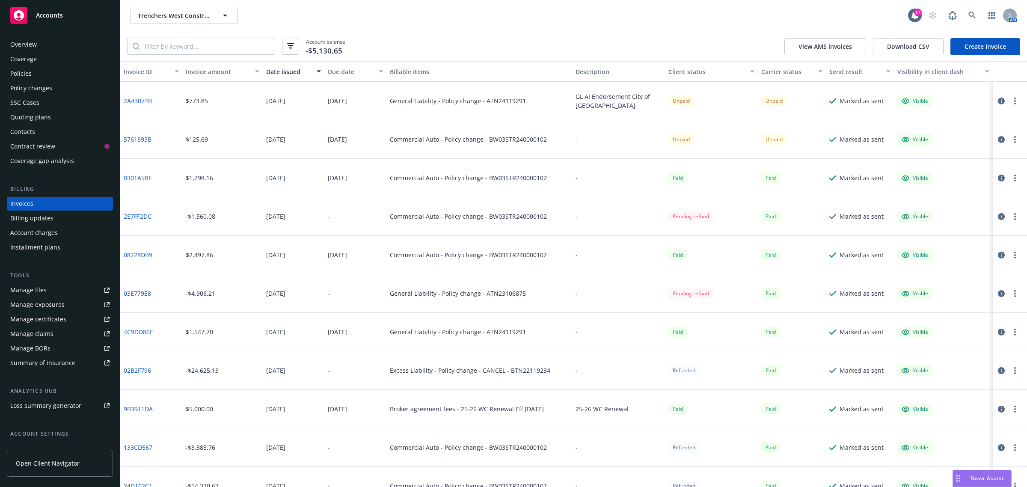
click at [976, 476] on span "Nova Assist" at bounding box center [987, 477] width 34 height 7
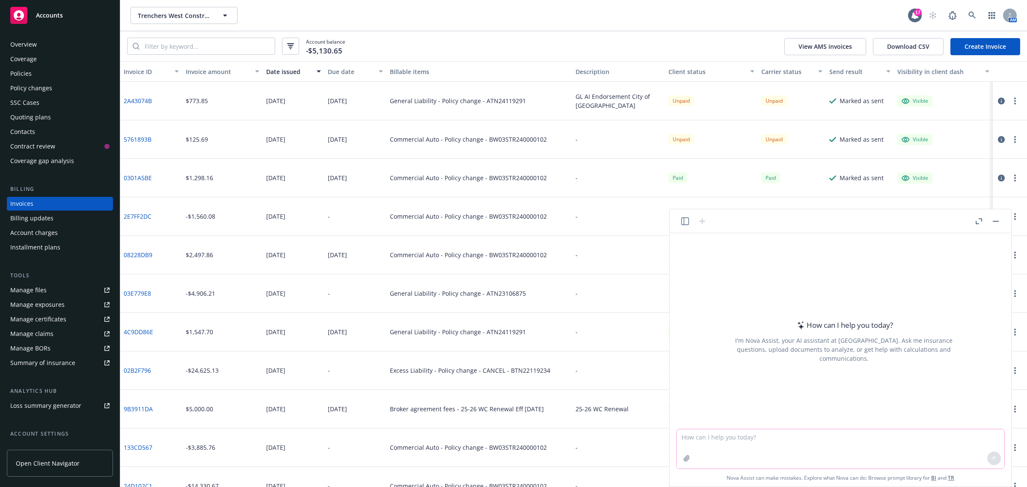
click at [720, 437] on textarea at bounding box center [840, 448] width 328 height 39
paste textarea "Hi Julie, I understand pulling loss runs is an important part of the renewal pr…"
type textarea "make this email happy and professional: Hi Julie, I understand pulling loss run…"
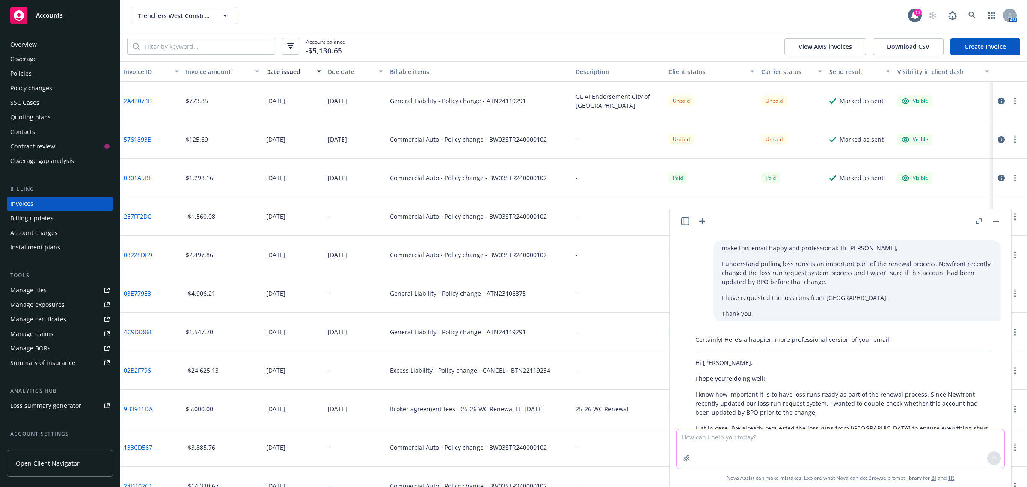
scroll to position [68, 0]
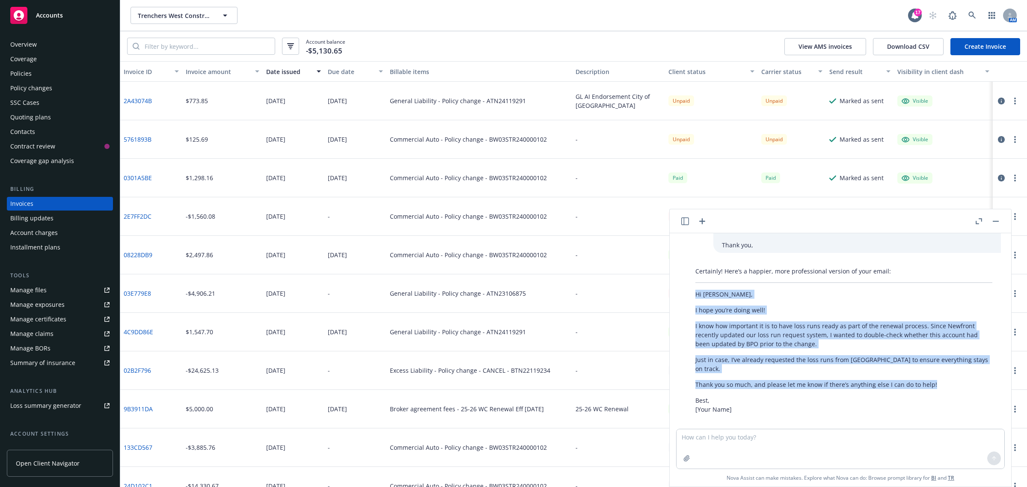
drag, startPoint x: 694, startPoint y: 291, endPoint x: 935, endPoint y: 379, distance: 256.6
click at [935, 379] on div "Certainly! Here’s a happier, more professional version of your email: Hi Julie,…" at bounding box center [844, 340] width 314 height 154
click at [935, 380] on p "Thank you so much, and please let me know if there’s anything else I can do to …" at bounding box center [843, 384] width 297 height 9
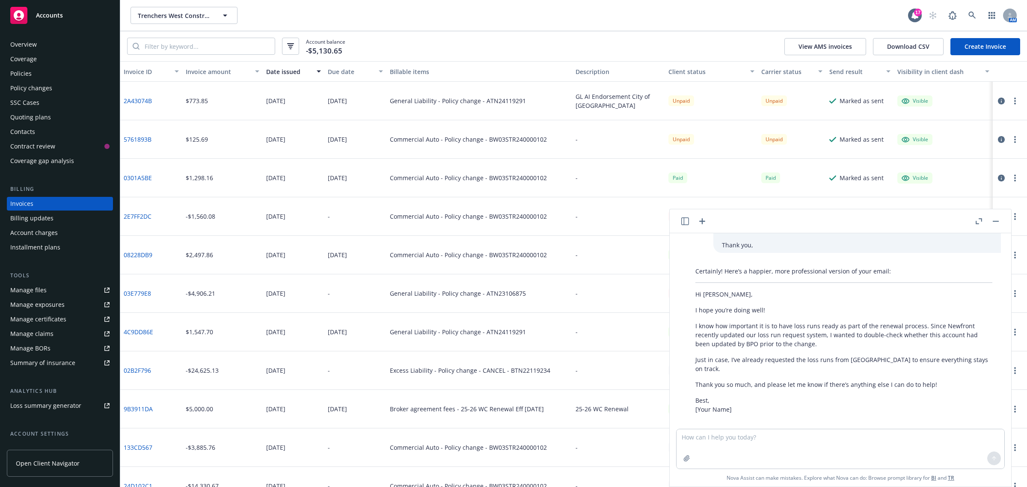
drag, startPoint x: 873, startPoint y: 371, endPoint x: 756, endPoint y: 383, distance: 118.2
click at [760, 384] on div "Certainly! Here’s a happier, more professional version of your email: Hi Julie,…" at bounding box center [844, 340] width 314 height 154
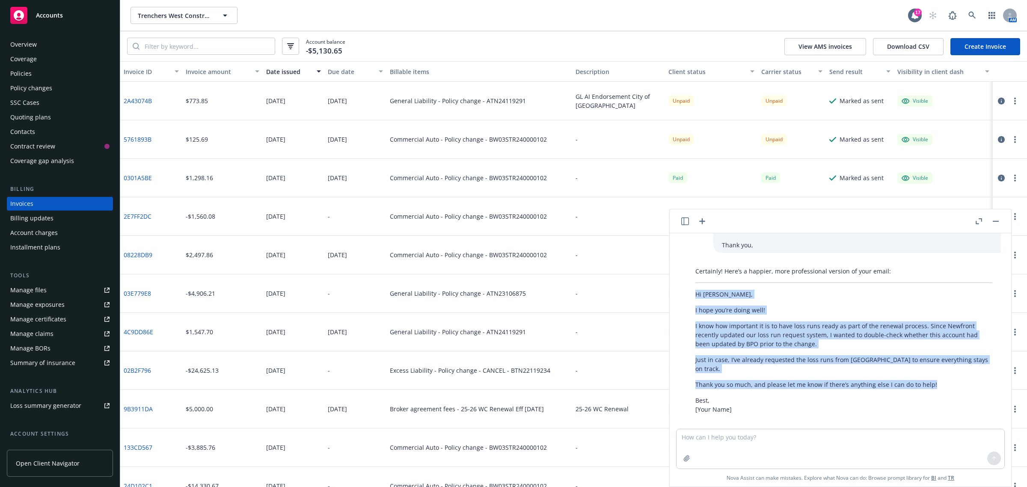
drag, startPoint x: 693, startPoint y: 295, endPoint x: 940, endPoint y: 383, distance: 262.3
click at [940, 383] on div "Certainly! Here’s a happier, more professional version of your email: Hi Julie,…" at bounding box center [844, 340] width 314 height 154
copy div "Hi Julie, I hope you’re doing well! I know how important it is to have loss run…"
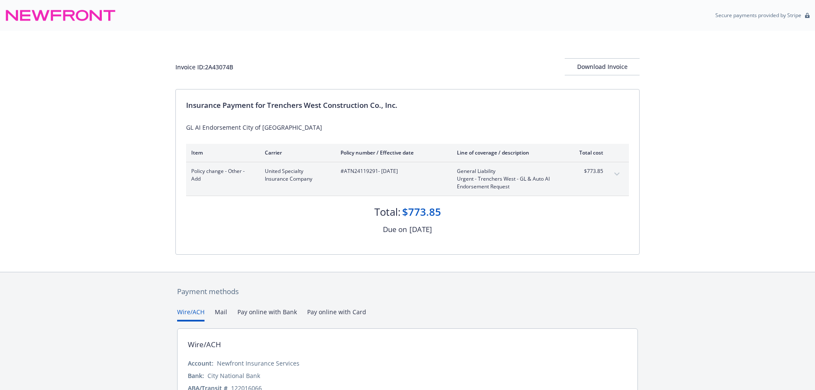
click at [684, 233] on div "Invoice ID: 2A43074B Download Invoice Insurance Payment for Trenchers West Cons…" at bounding box center [407, 151] width 815 height 241
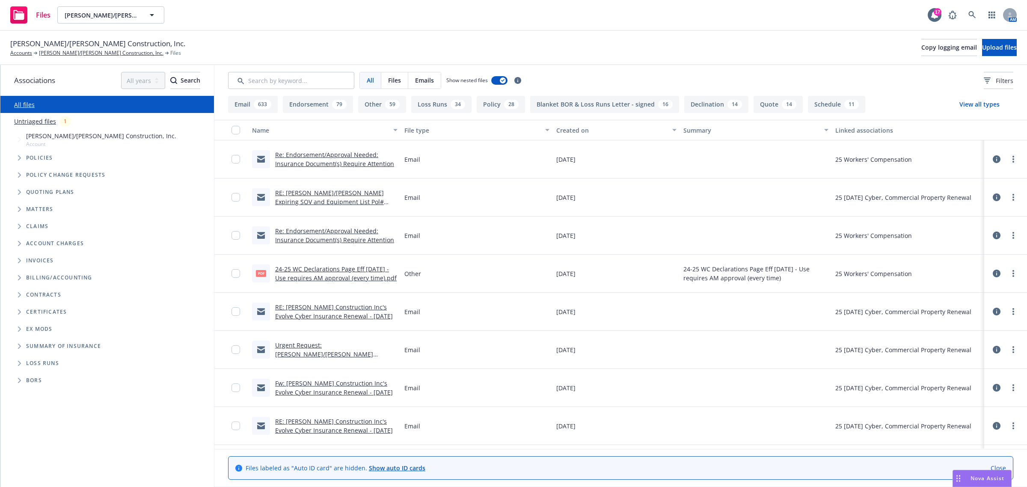
click at [20, 159] on icon "Tree Example" at bounding box center [19, 157] width 3 height 5
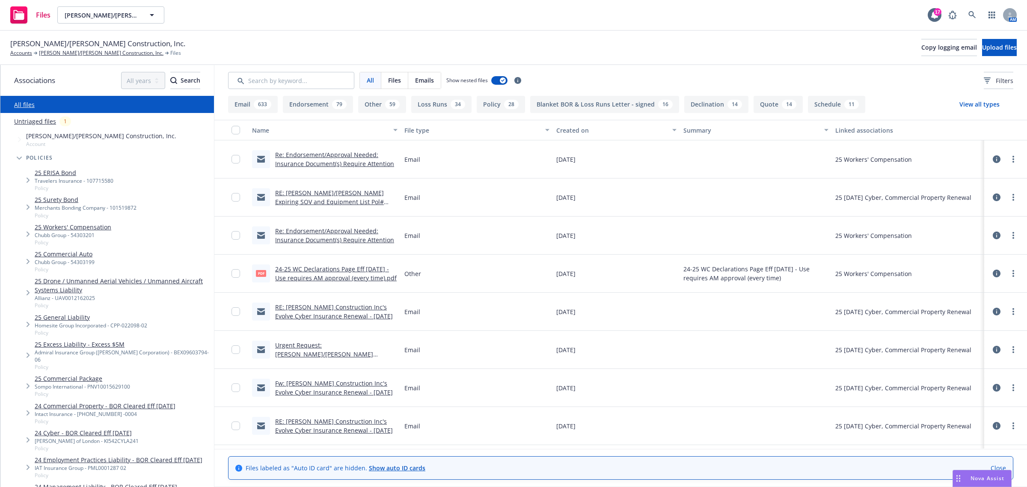
click at [21, 161] on span "Tree Example" at bounding box center [19, 158] width 14 height 14
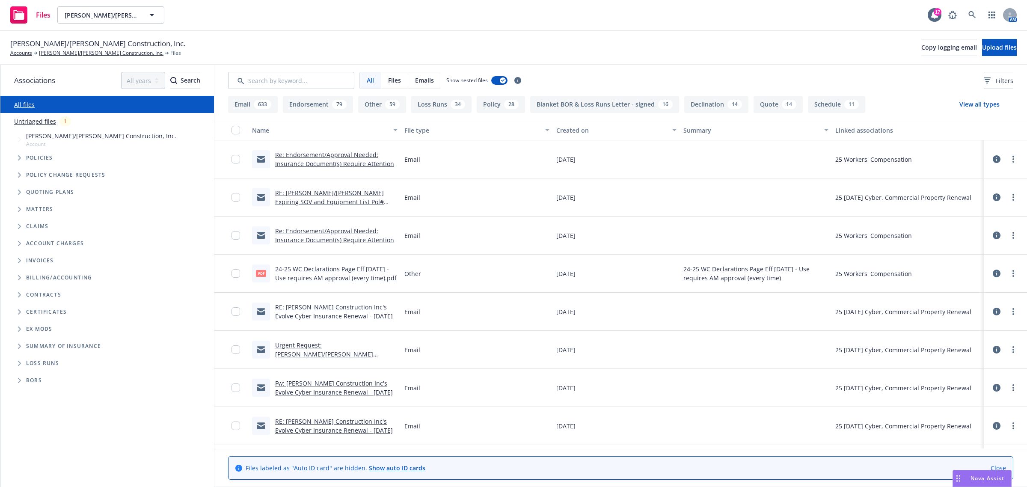
click at [22, 172] on span "Tree Example" at bounding box center [19, 175] width 14 height 14
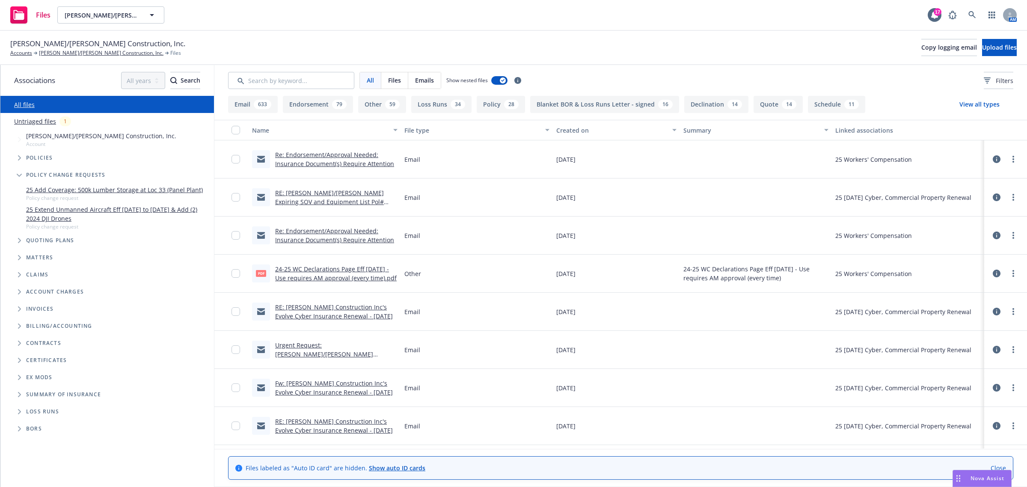
click at [40, 184] on div "25 Add Coverage: 500k Lumber Storage at Loc 33 (Panel Plant) Policy change requ…" at bounding box center [116, 194] width 196 height 20
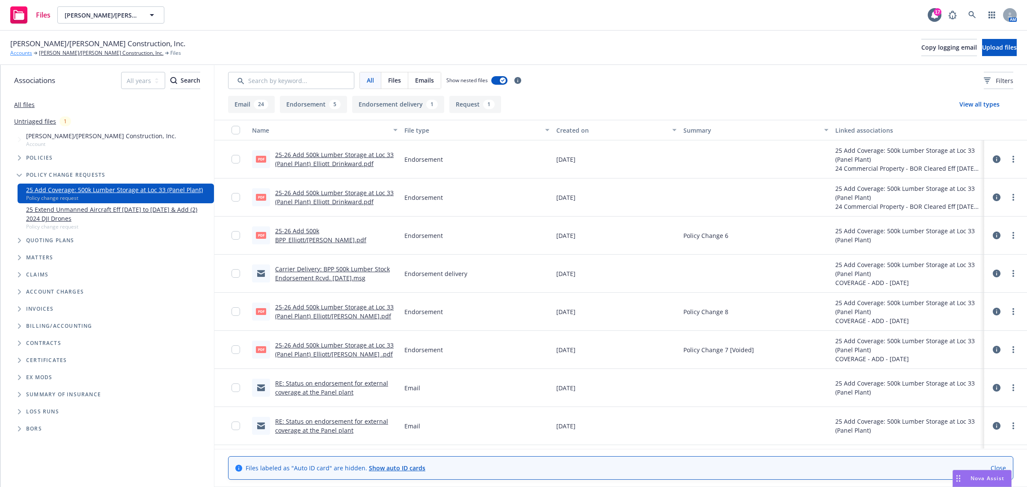
click at [24, 54] on link "Accounts" at bounding box center [21, 53] width 22 height 8
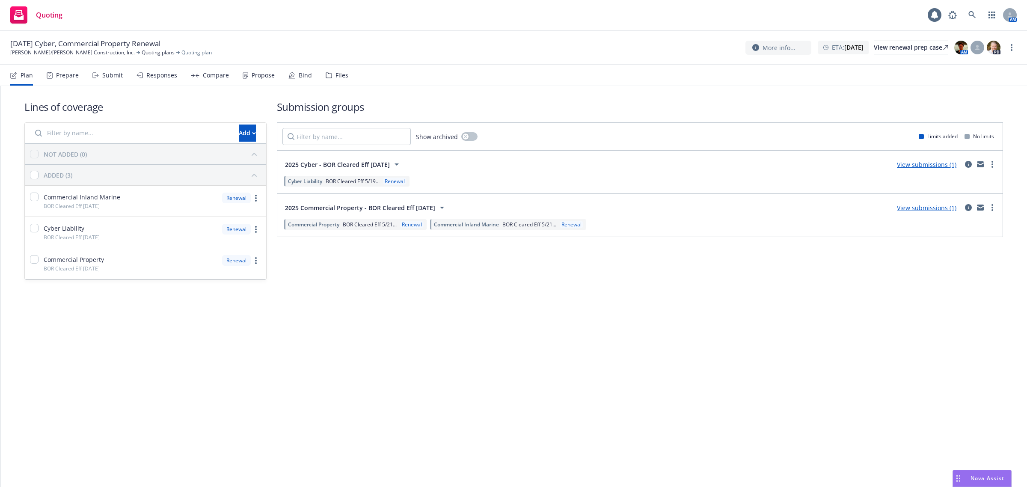
click at [339, 78] on div "Files" at bounding box center [337, 75] width 23 height 21
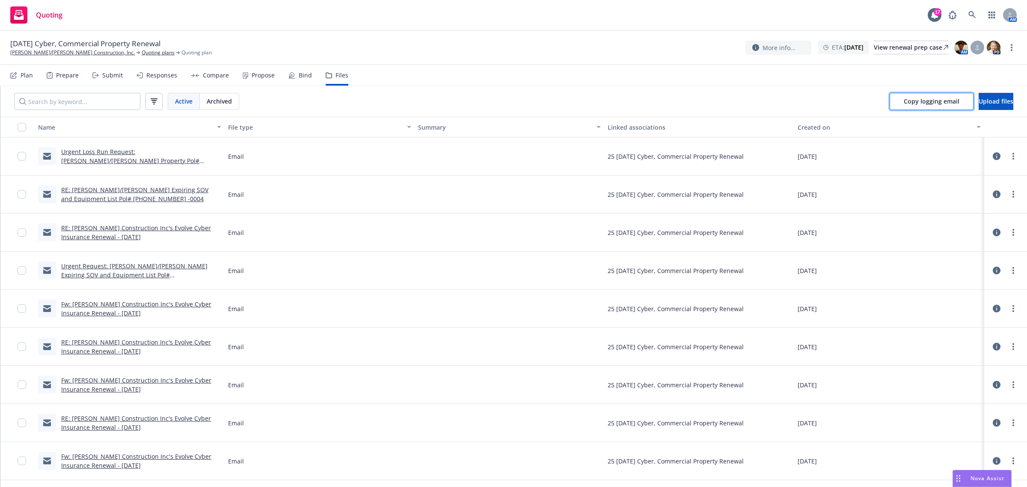
click at [903, 102] on span "Copy logging email" at bounding box center [931, 101] width 56 height 8
click at [83, 55] on link "[PERSON_NAME]/[PERSON_NAME] Construction, Inc." at bounding box center [72, 53] width 124 height 8
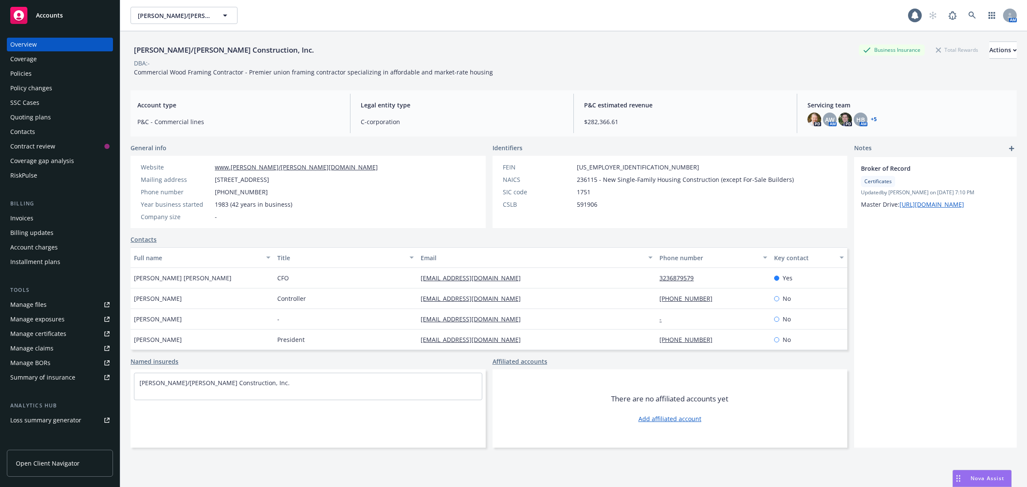
click at [32, 74] on div "Policies" at bounding box center [59, 74] width 99 height 14
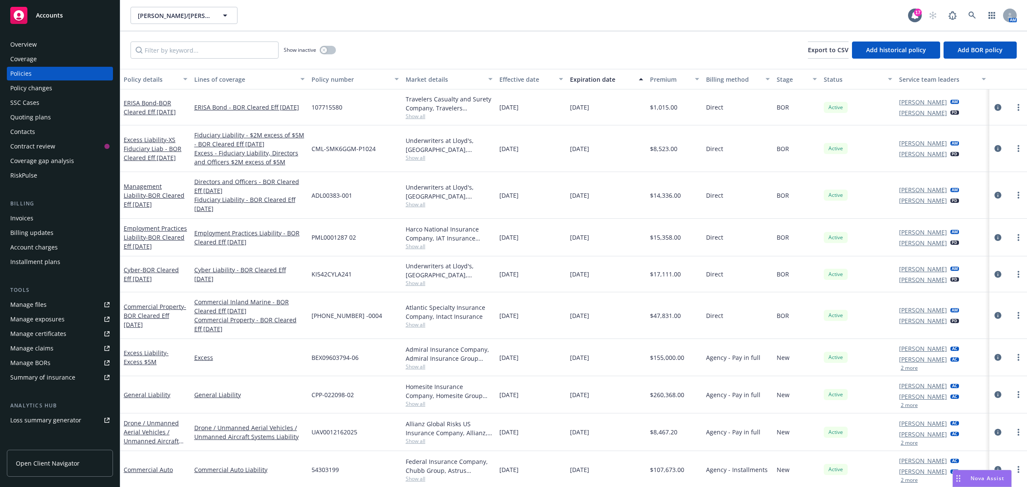
drag, startPoint x: 305, startPoint y: 276, endPoint x: 352, endPoint y: 275, distance: 47.1
click at [352, 275] on div "Cyber - BOR Cleared Eff [DATE] Cyber Liability - BOR Cleared Eff [DATE] KI542CY…" at bounding box center [573, 274] width 906 height 36
copy div "KI542CYLA241"
click at [990, 480] on span "Nova Assist" at bounding box center [987, 477] width 34 height 7
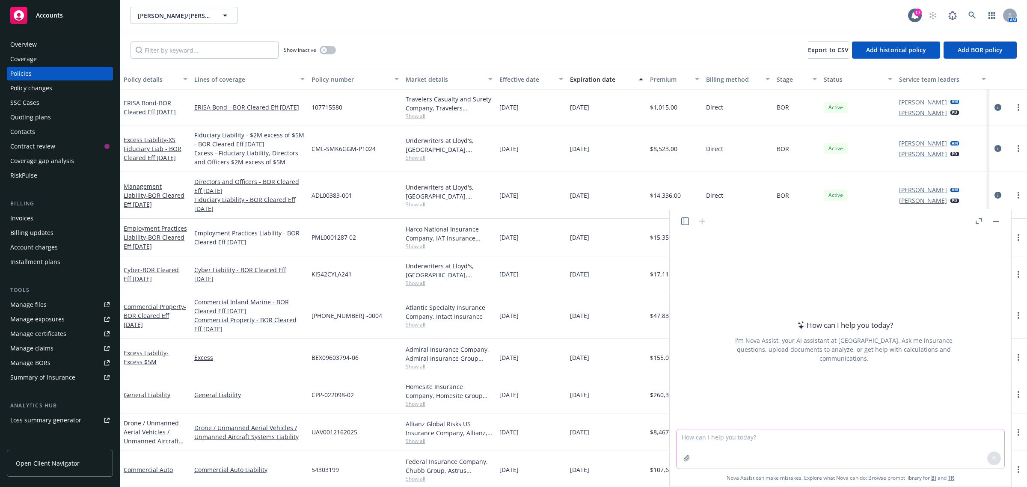
click at [723, 444] on textarea at bounding box center [840, 448] width 328 height 39
paste textarea "Hi Julie, Quick follow-up on this request. Tailwinds only has the records for E…"
type textarea "edit this to explain that the loss run request has been sent from me directly a…"
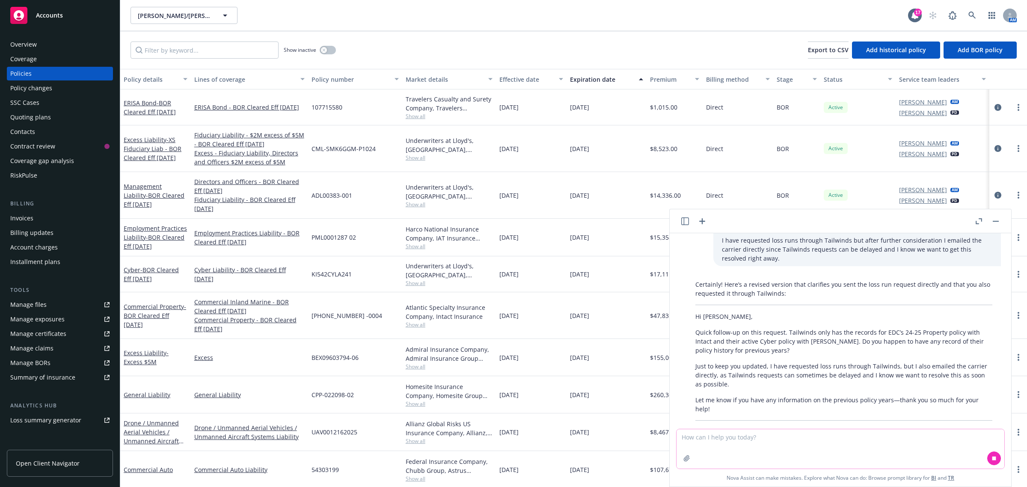
scroll to position [82, 0]
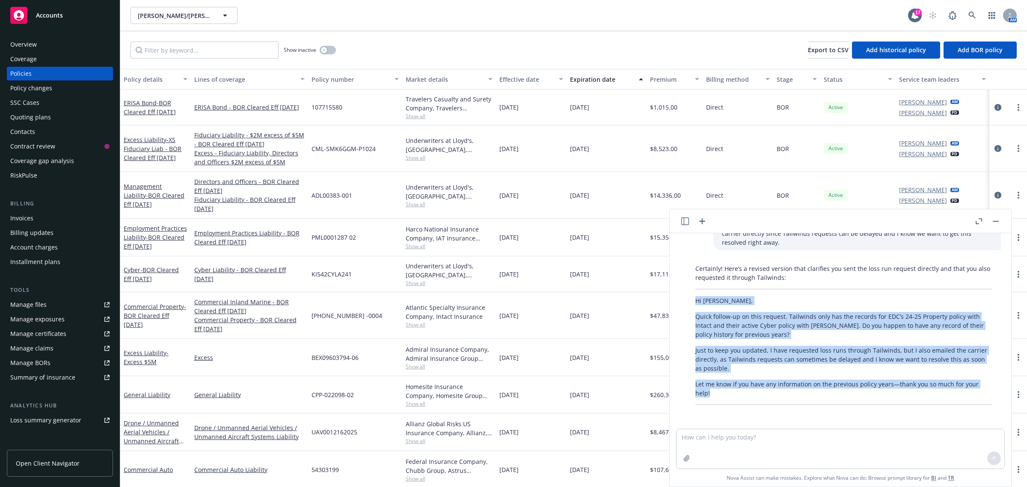
drag, startPoint x: 691, startPoint y: 300, endPoint x: 729, endPoint y: 389, distance: 96.8
click at [729, 389] on div "Certainly! Here’s a revised version that clarifies you sent the loss run reques…" at bounding box center [844, 335] width 314 height 148
copy div "Hi Julie, Quick follow-up on this request. Tailwinds only has the records for E…"
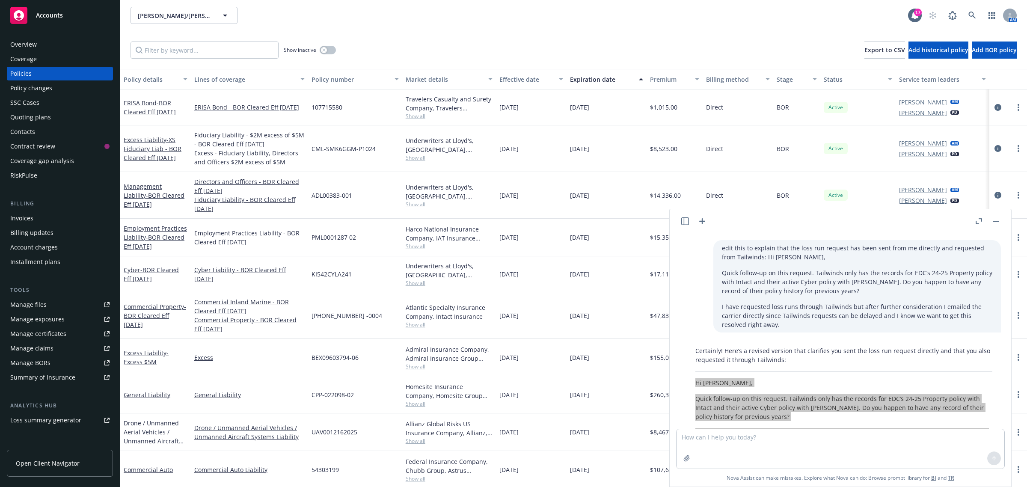
scroll to position [82, 0]
